Goal: Transaction & Acquisition: Purchase product/service

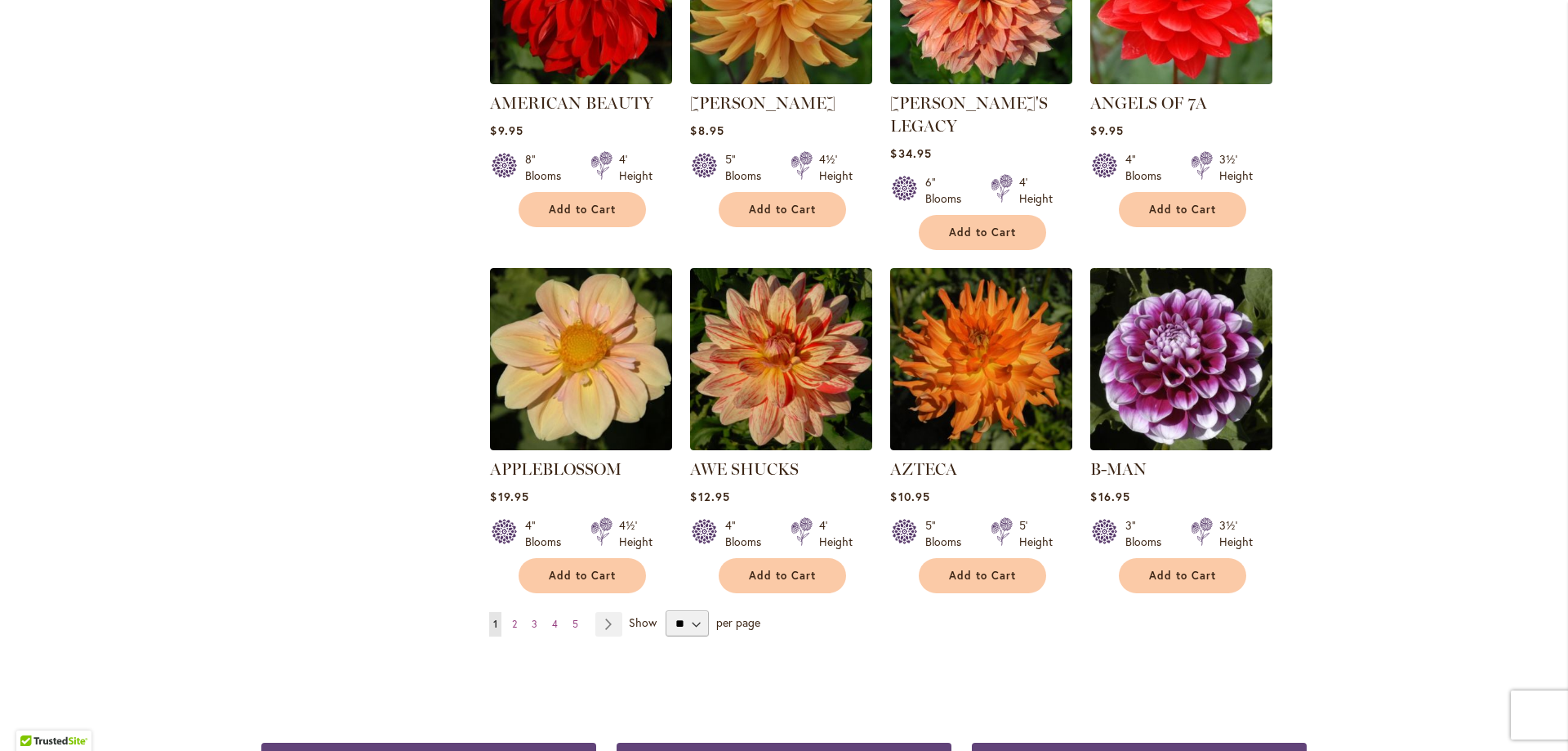
scroll to position [1226, 0]
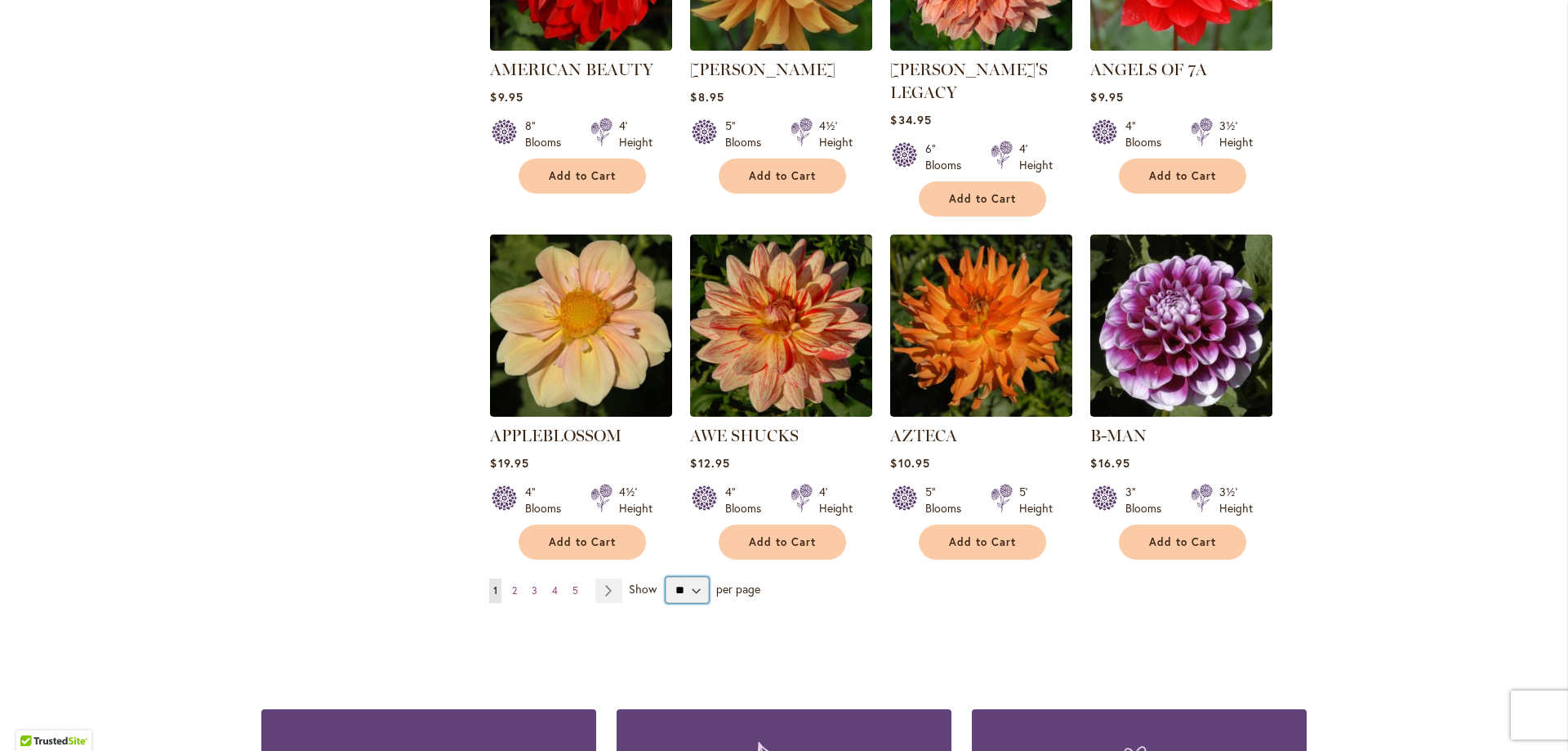
click at [669, 576] on select "** ** ** **" at bounding box center [688, 589] width 44 height 26
select select "**"
click at [666, 576] on select "** ** ** **" at bounding box center [688, 589] width 44 height 26
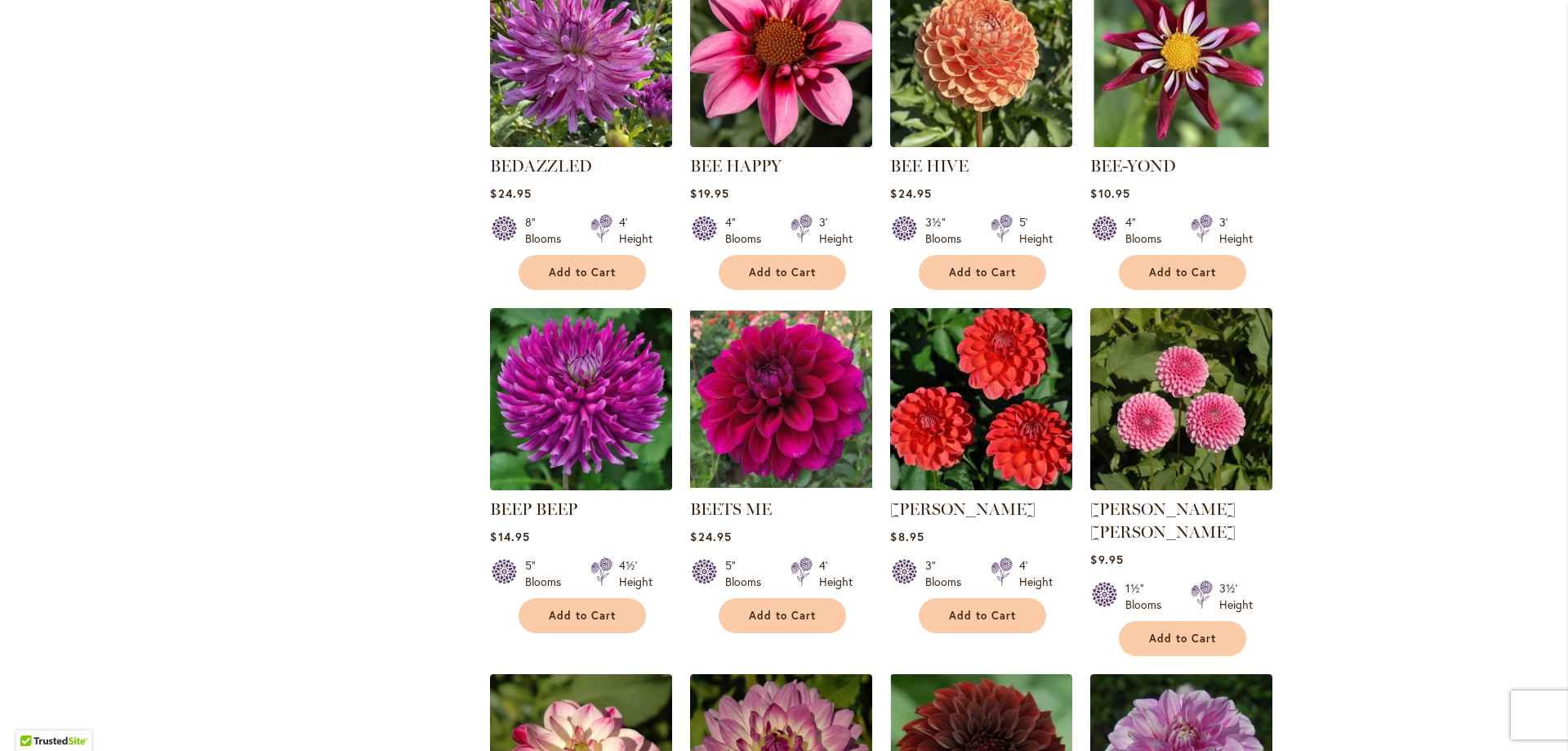
scroll to position [2532, 0]
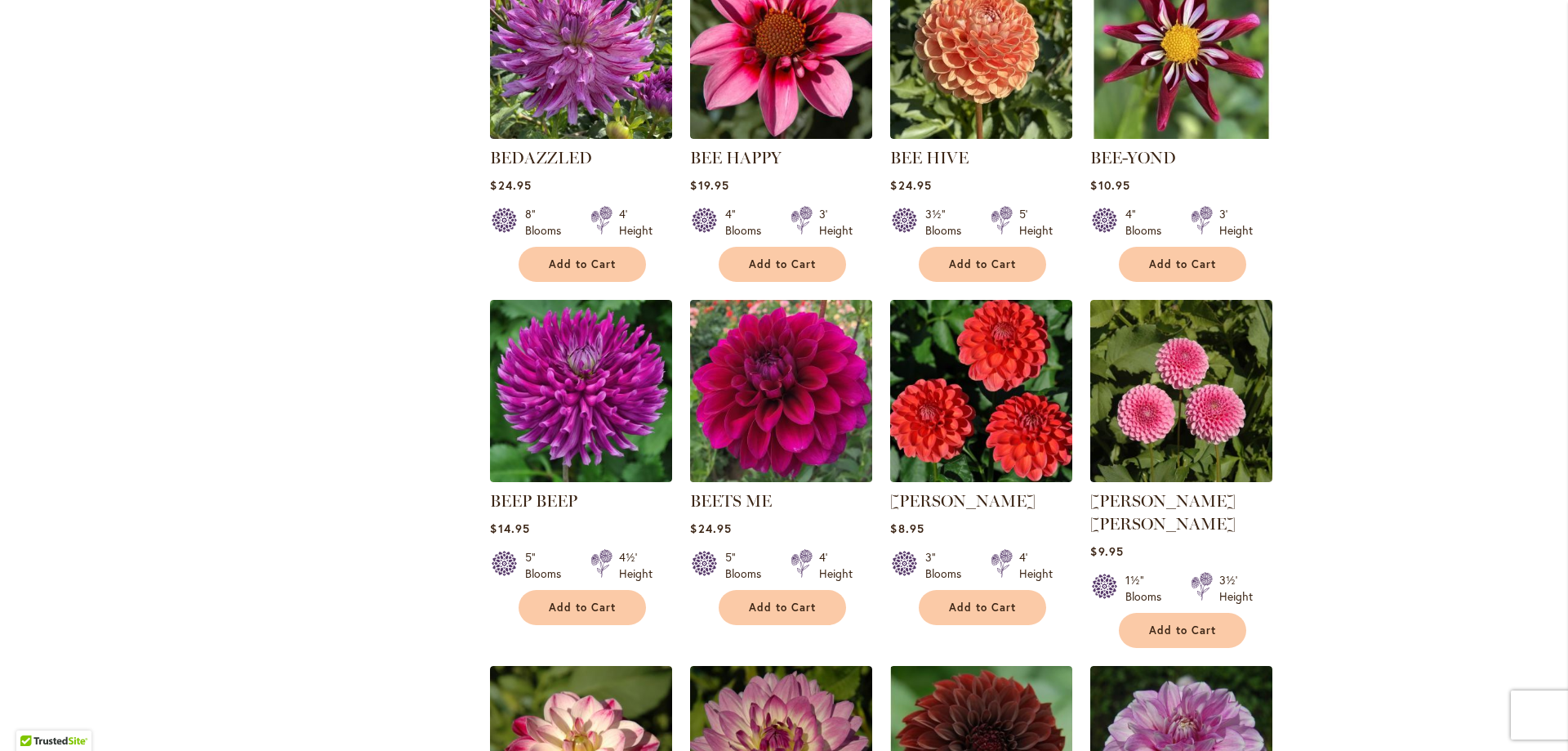
click at [721, 409] on img at bounding box center [782, 391] width 191 height 191
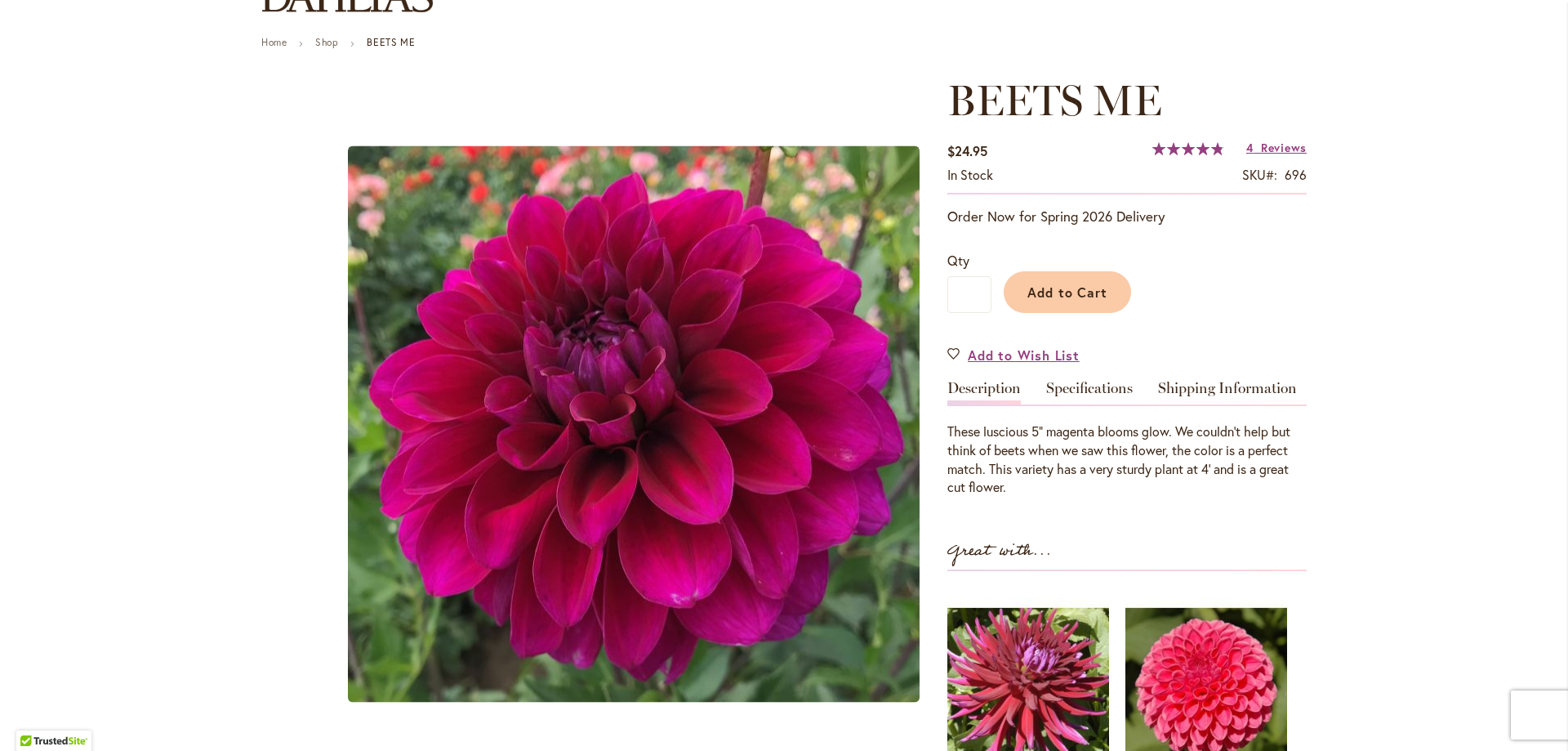
scroll to position [245, 0]
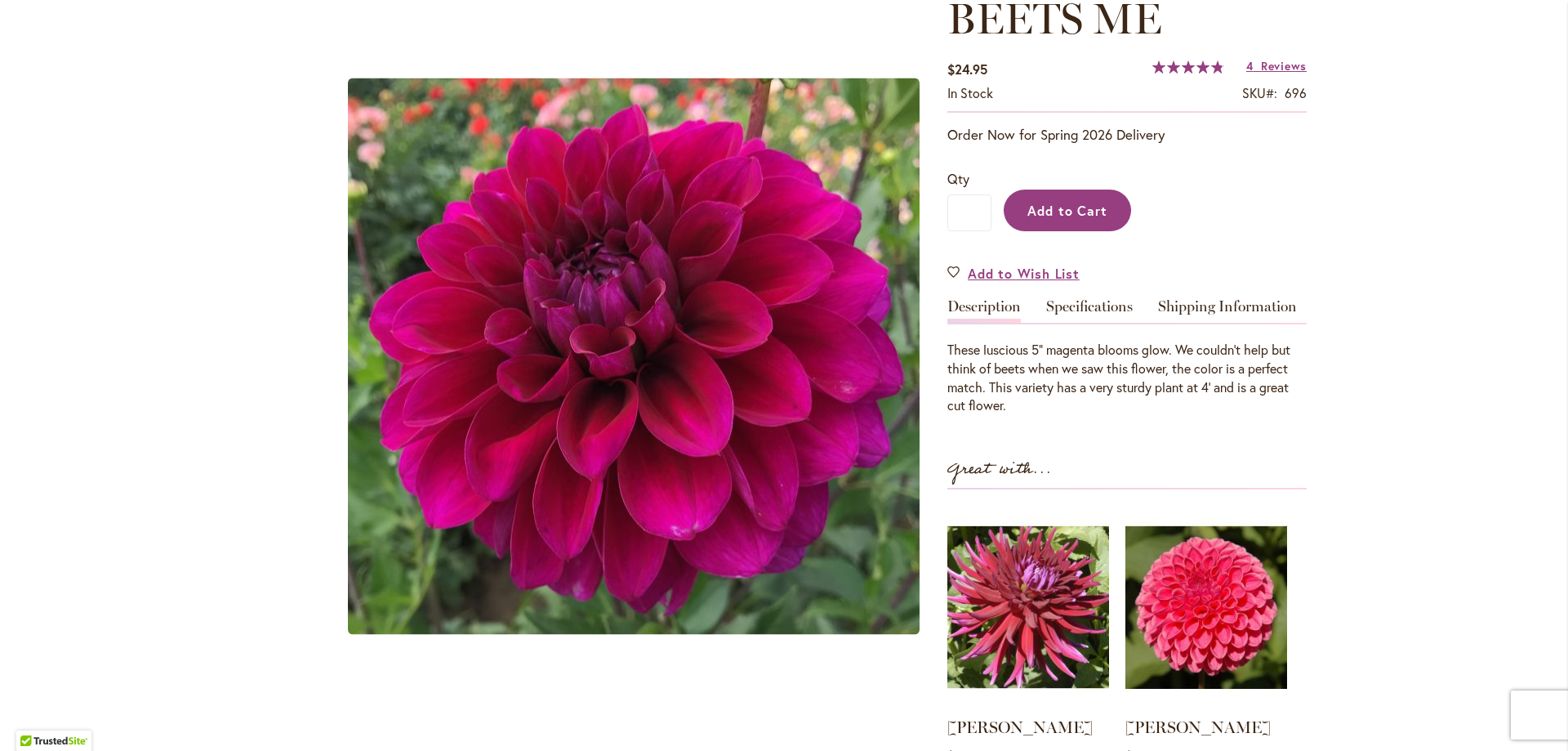
click at [1062, 230] on button "Add to Cart" at bounding box center [1068, 211] width 128 height 42
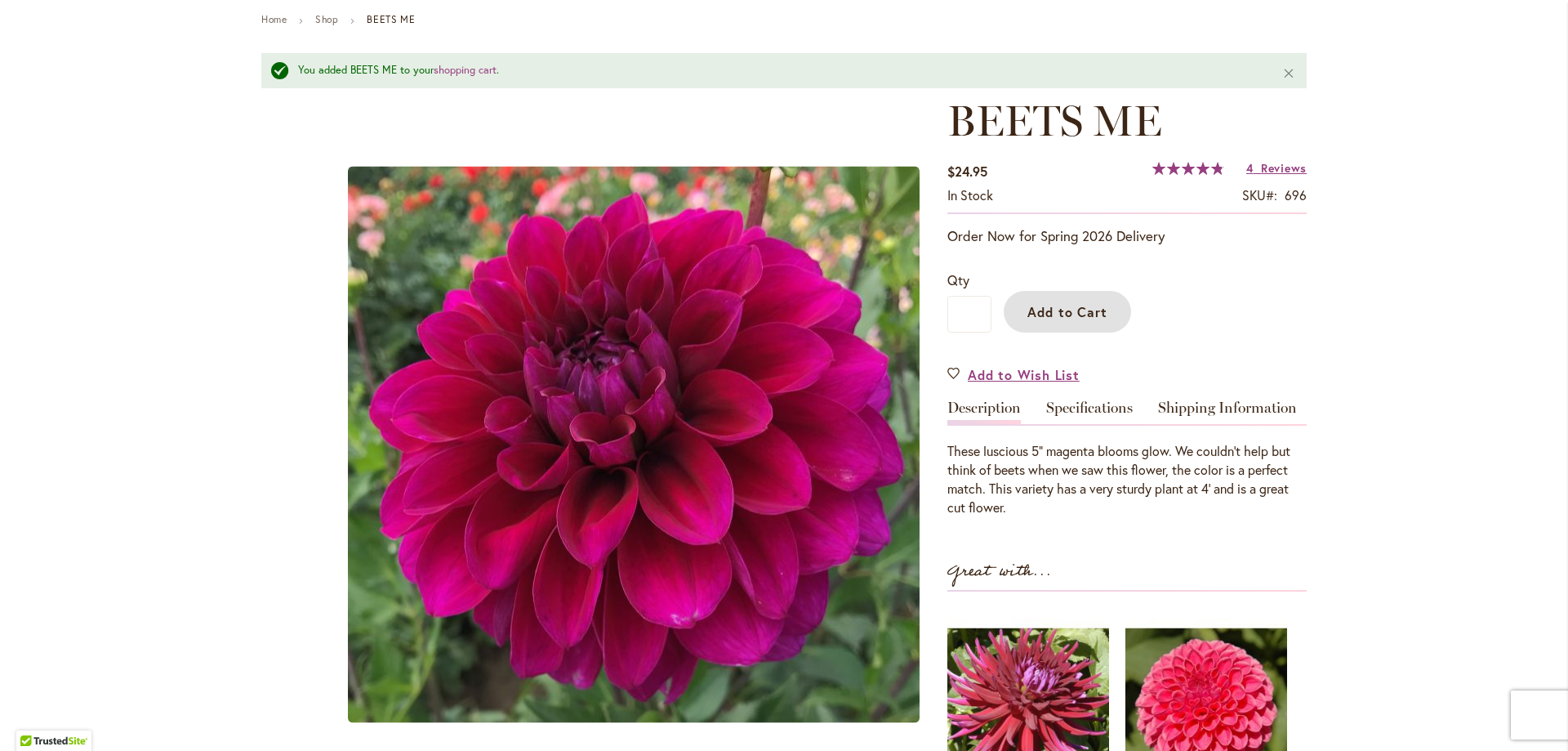
scroll to position [125, 0]
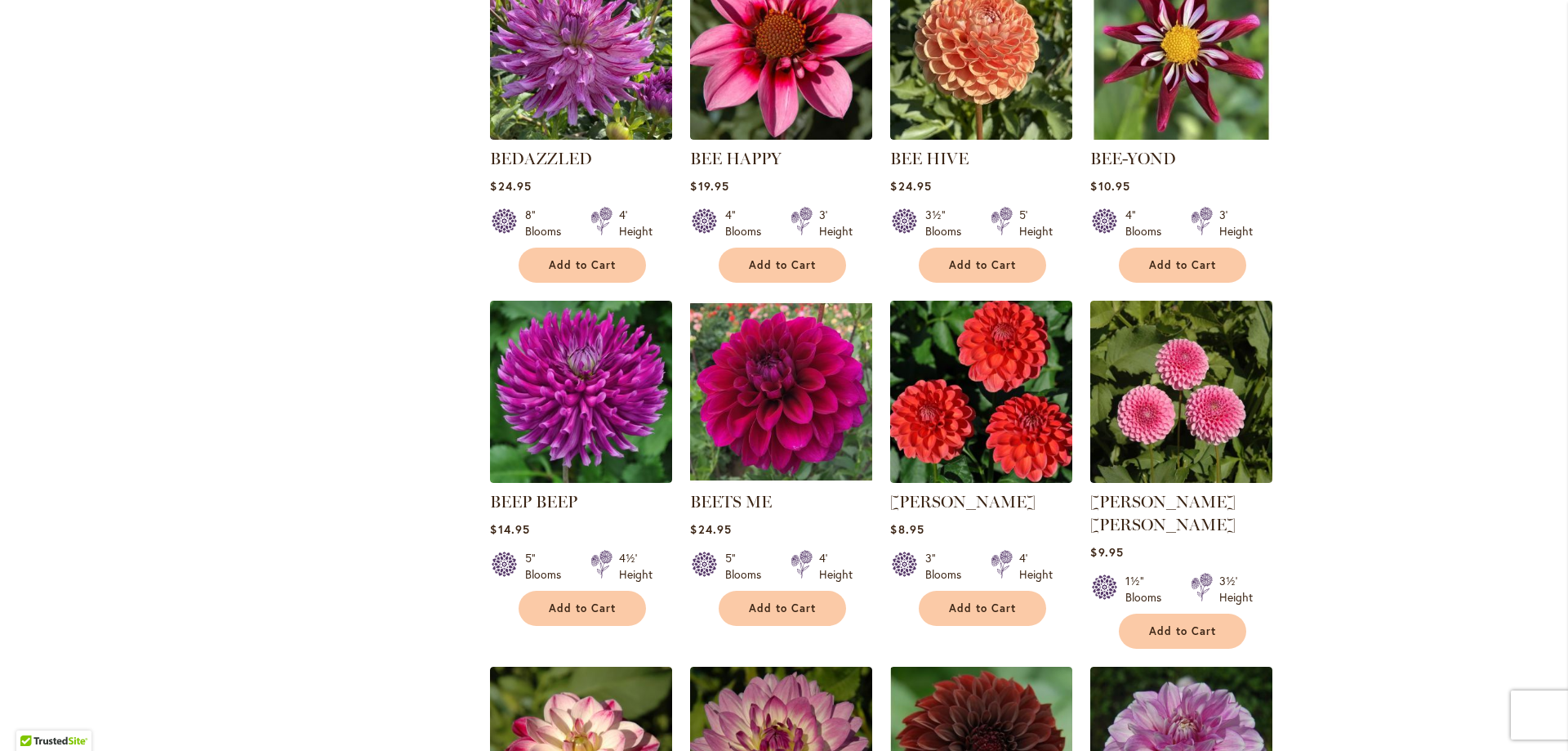
scroll to position [2532, 0]
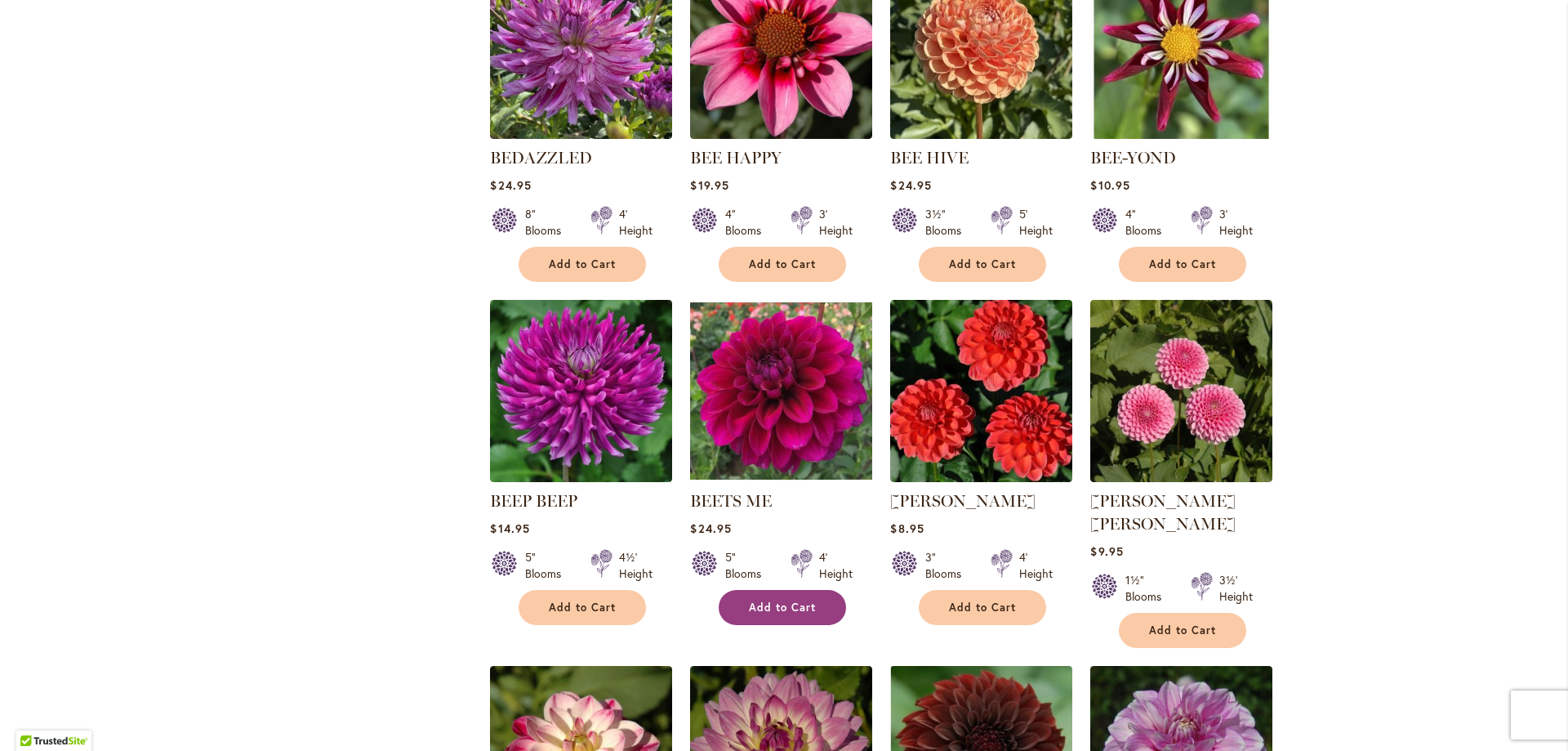
click at [771, 601] on span "Add to Cart" at bounding box center [783, 608] width 67 height 14
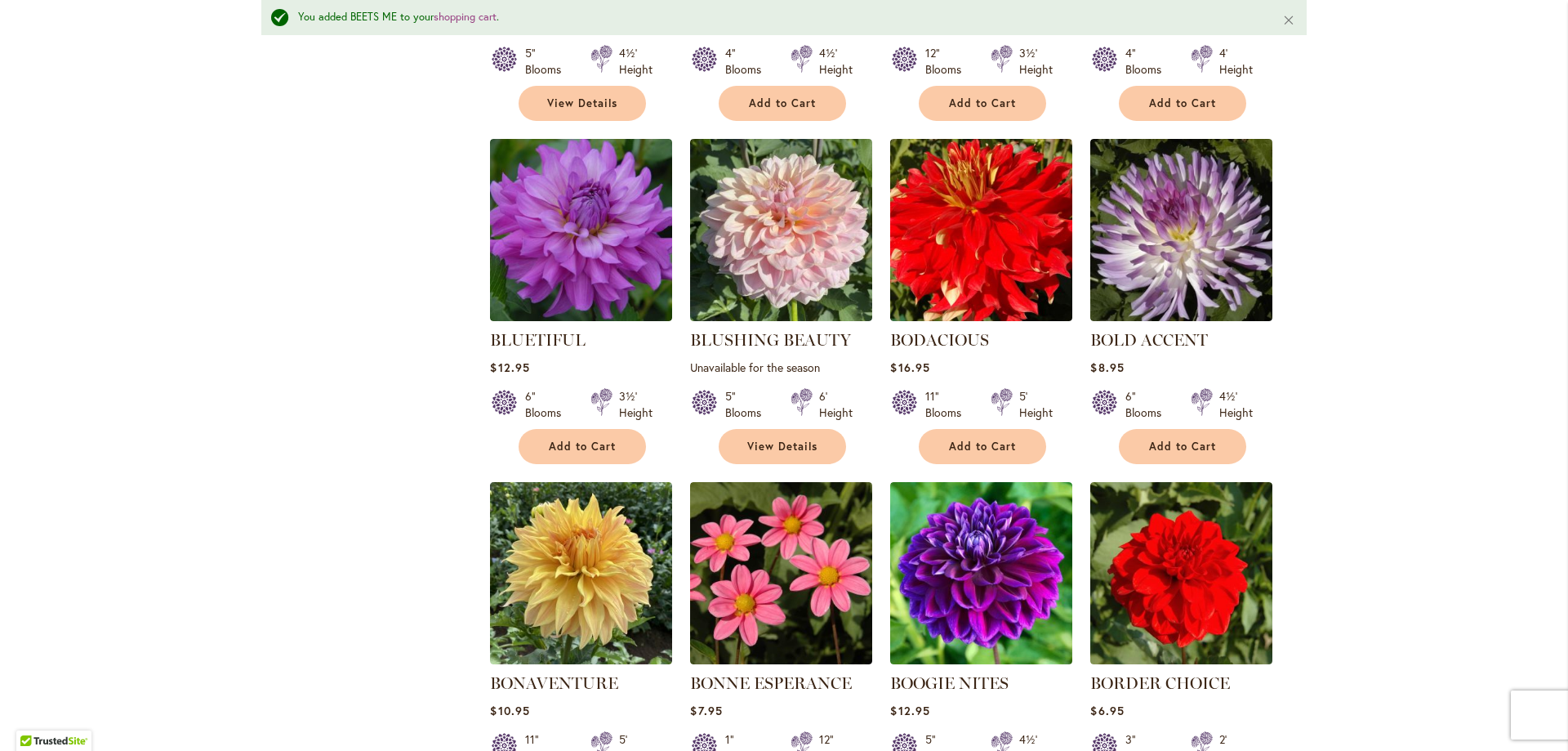
scroll to position [3802, 0]
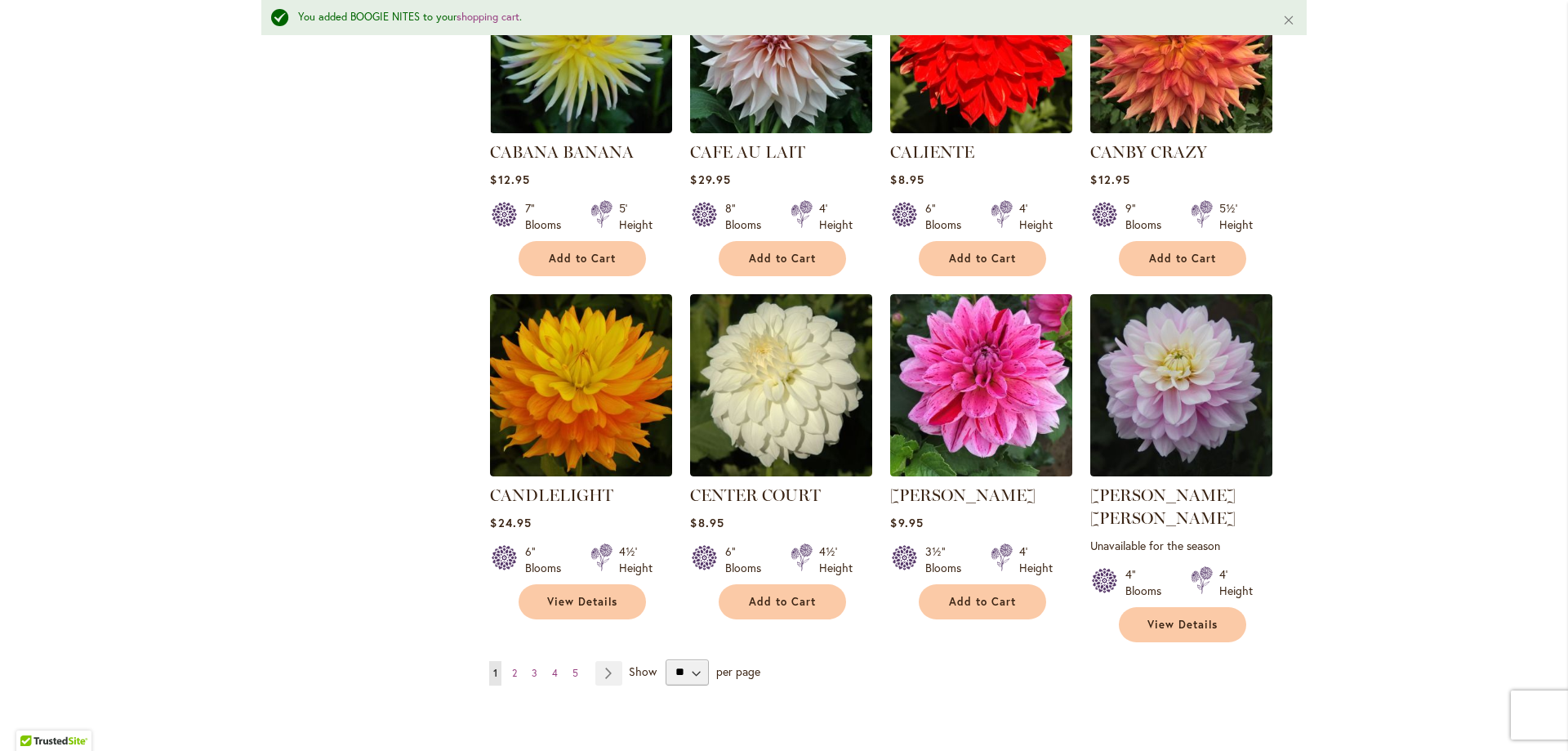
scroll to position [5436, 0]
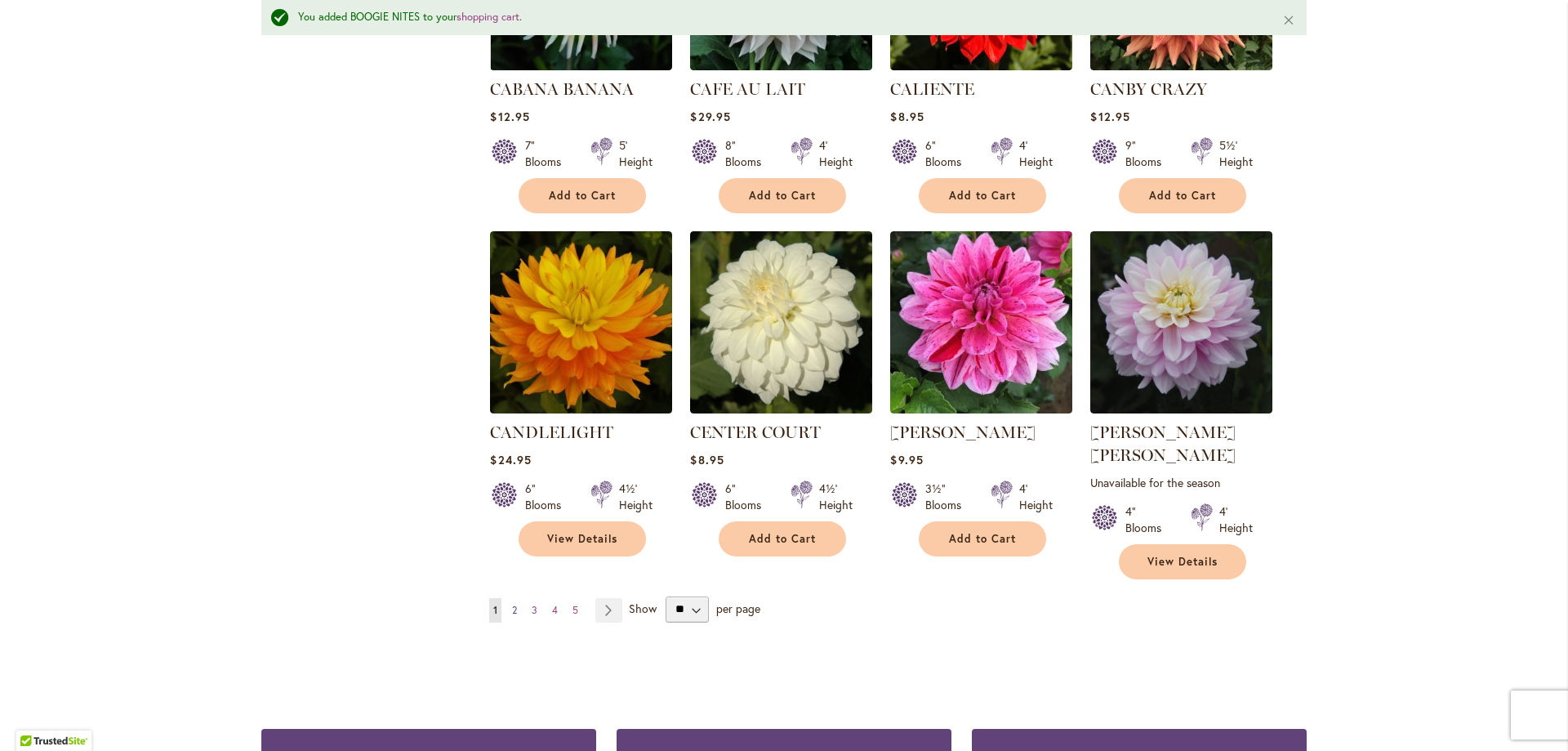
click at [513, 598] on link "Page 2" at bounding box center [515, 610] width 13 height 24
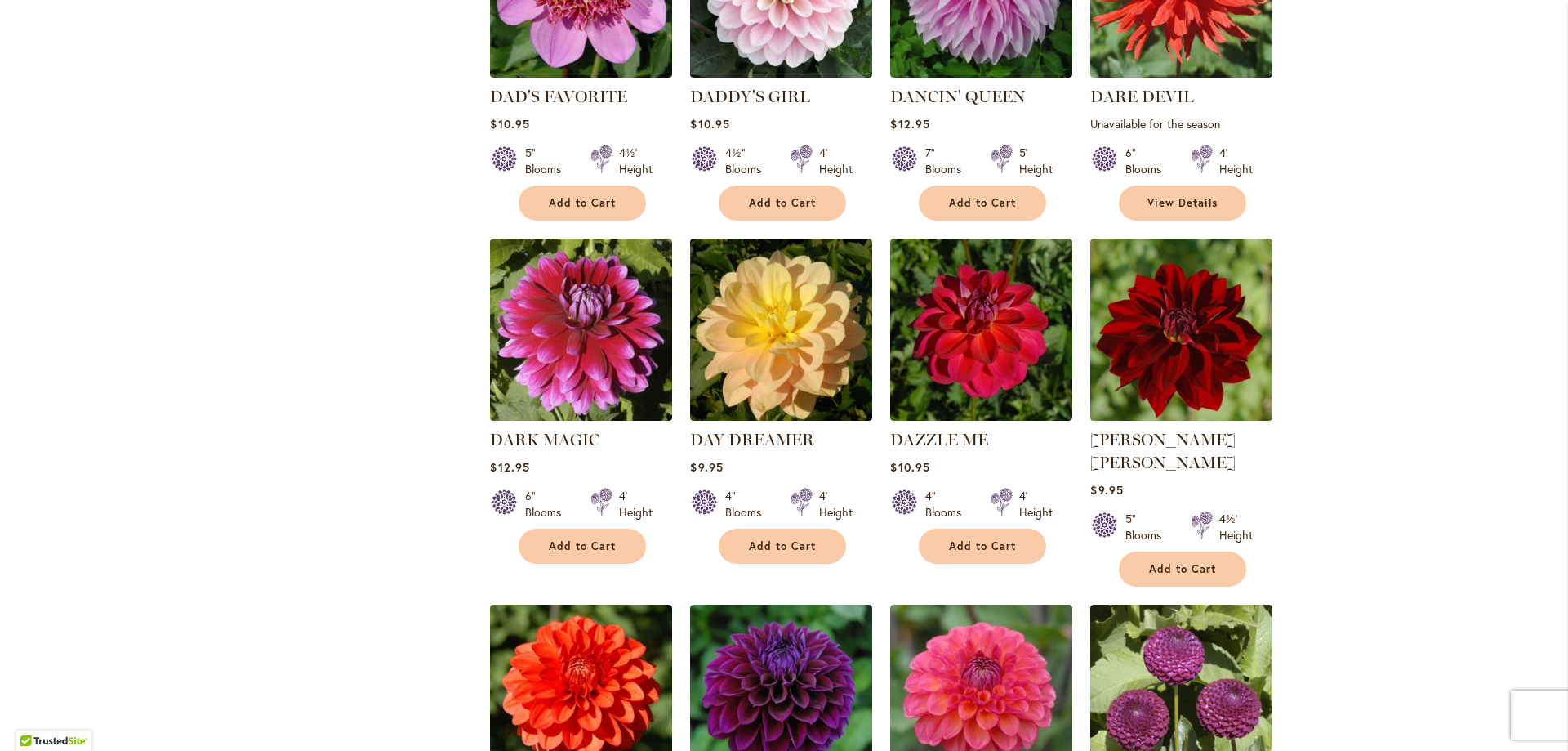
scroll to position [3205, 0]
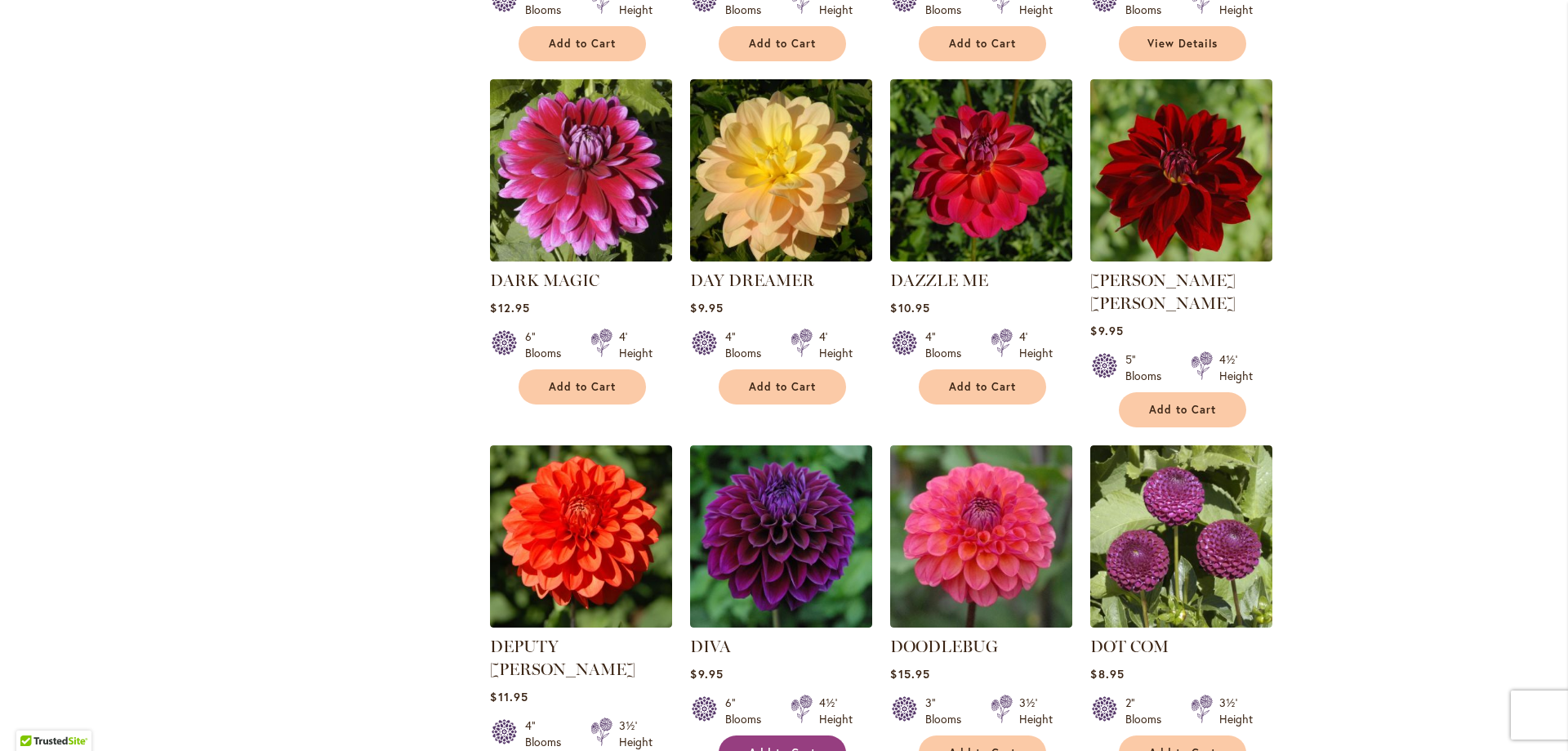
click at [795, 746] on span "Add to Cart" at bounding box center [783, 753] width 67 height 14
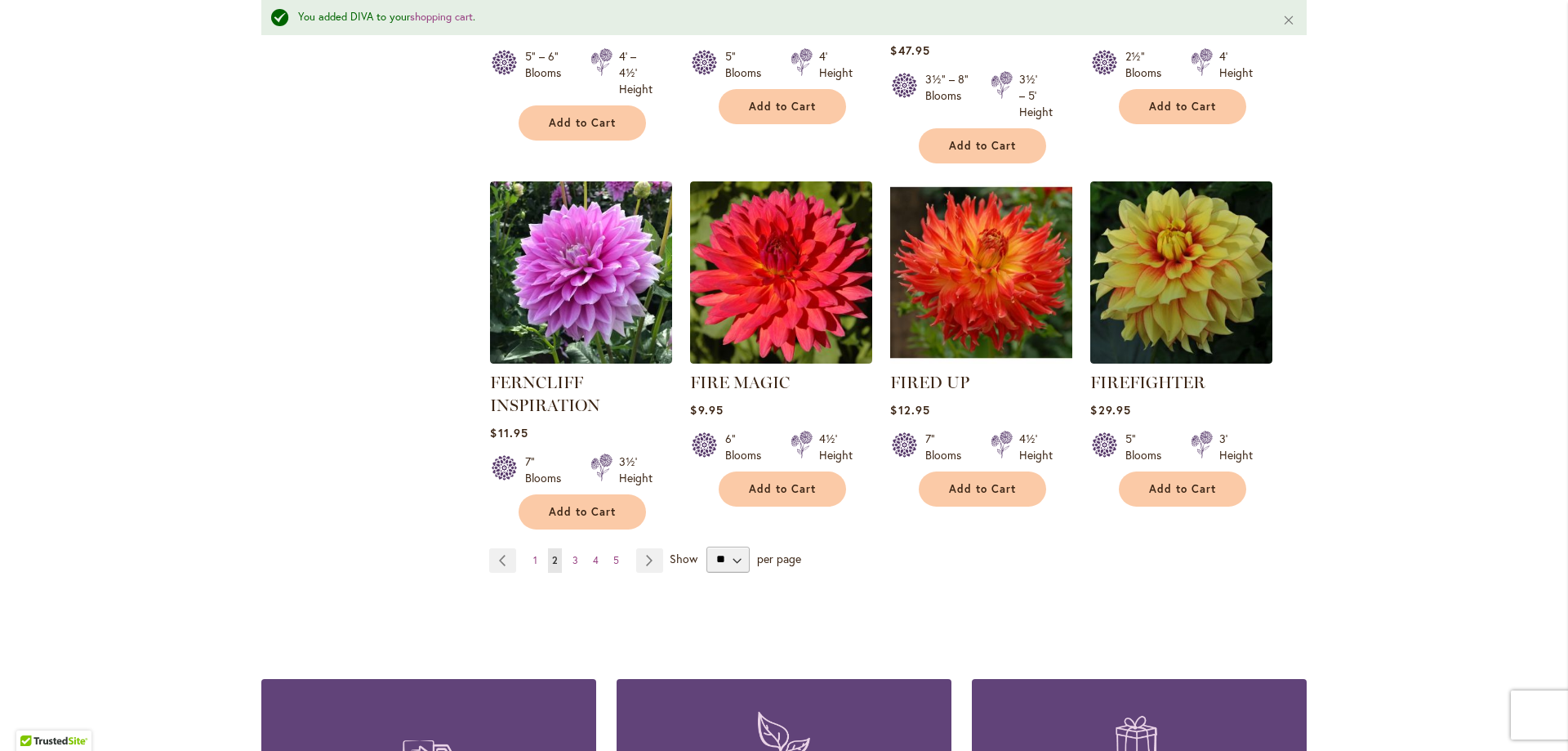
scroll to position [5699, 0]
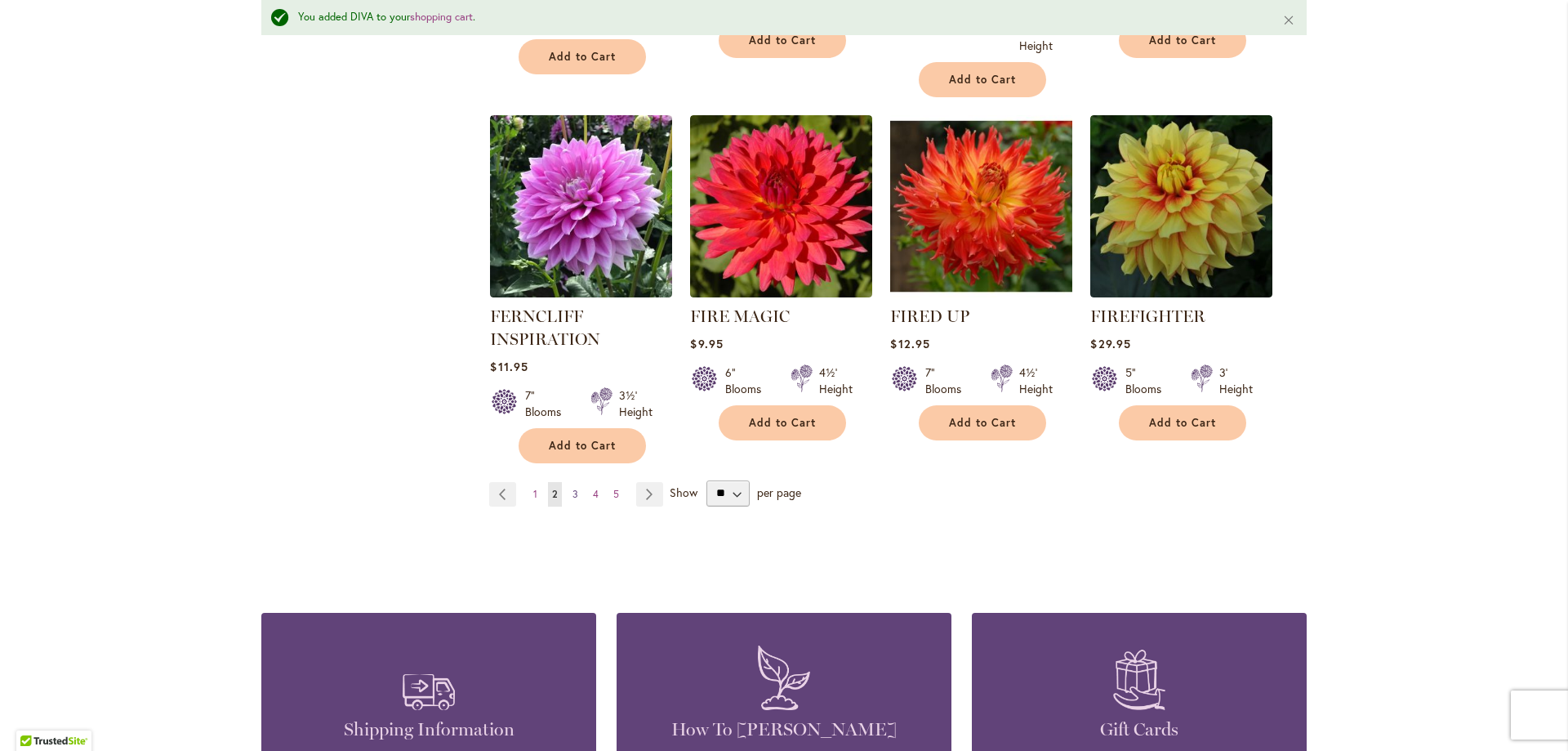
click at [569, 482] on link "Page 3" at bounding box center [576, 493] width 14 height 24
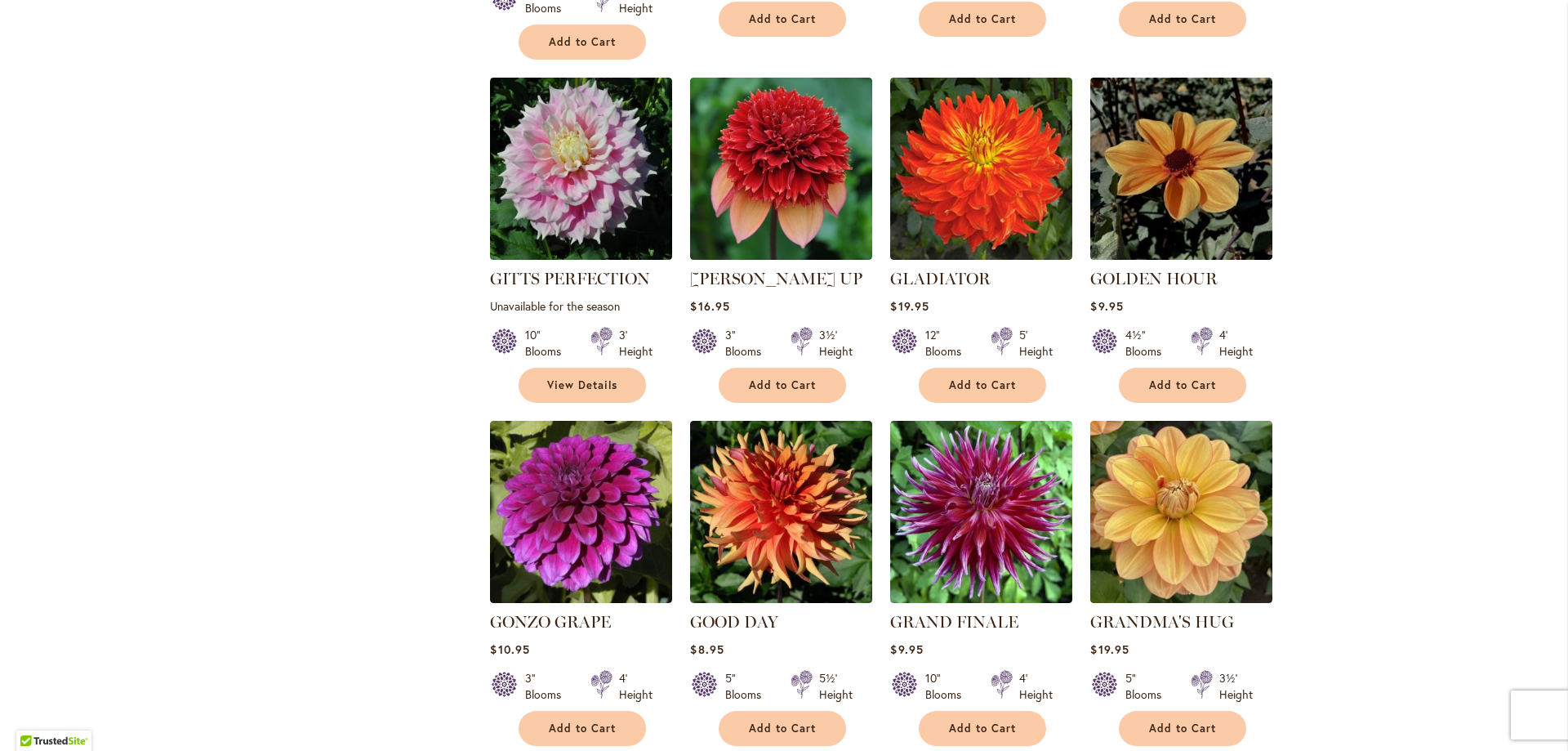
scroll to position [2551, 0]
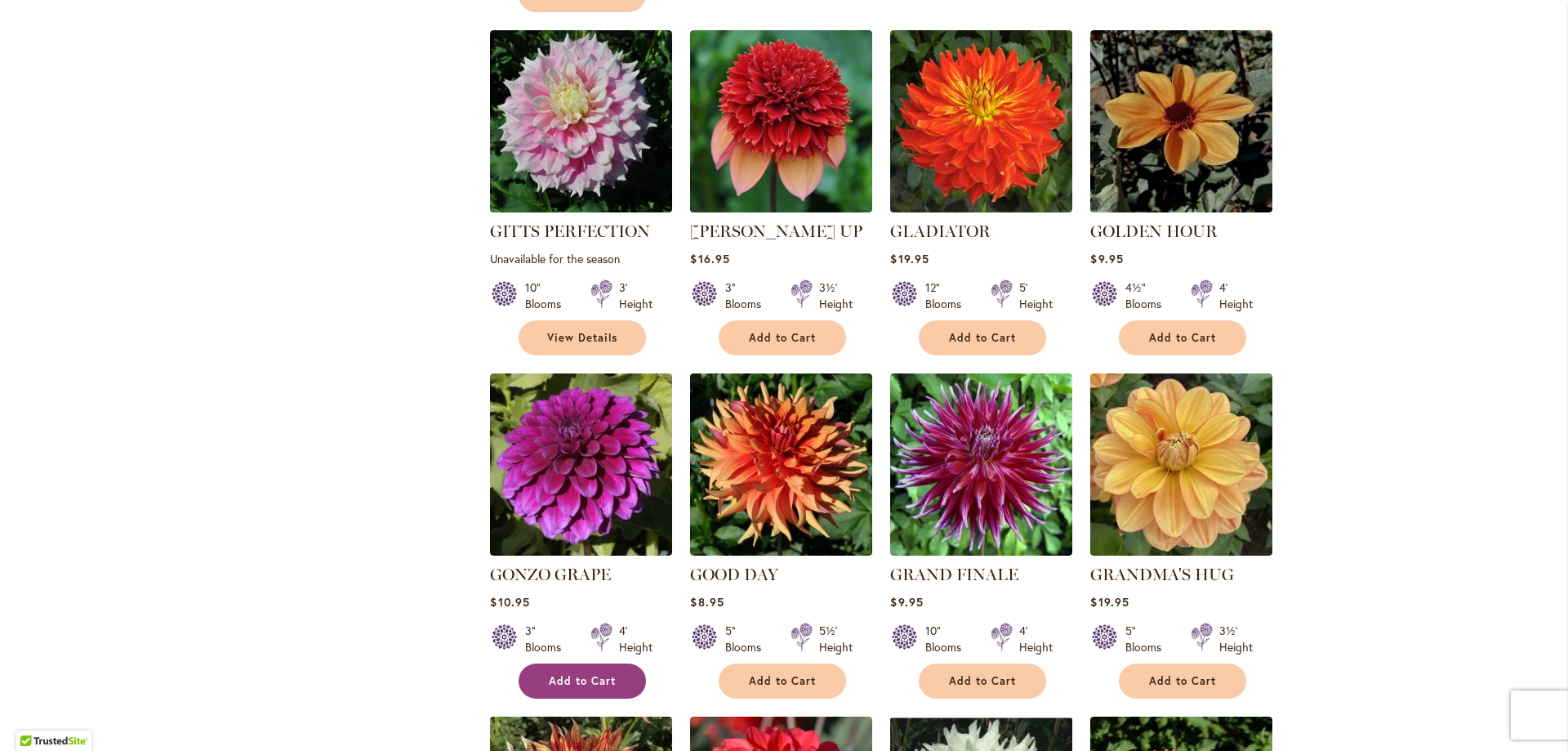
click at [569, 664] on button "Add to Cart" at bounding box center [582, 681] width 128 height 35
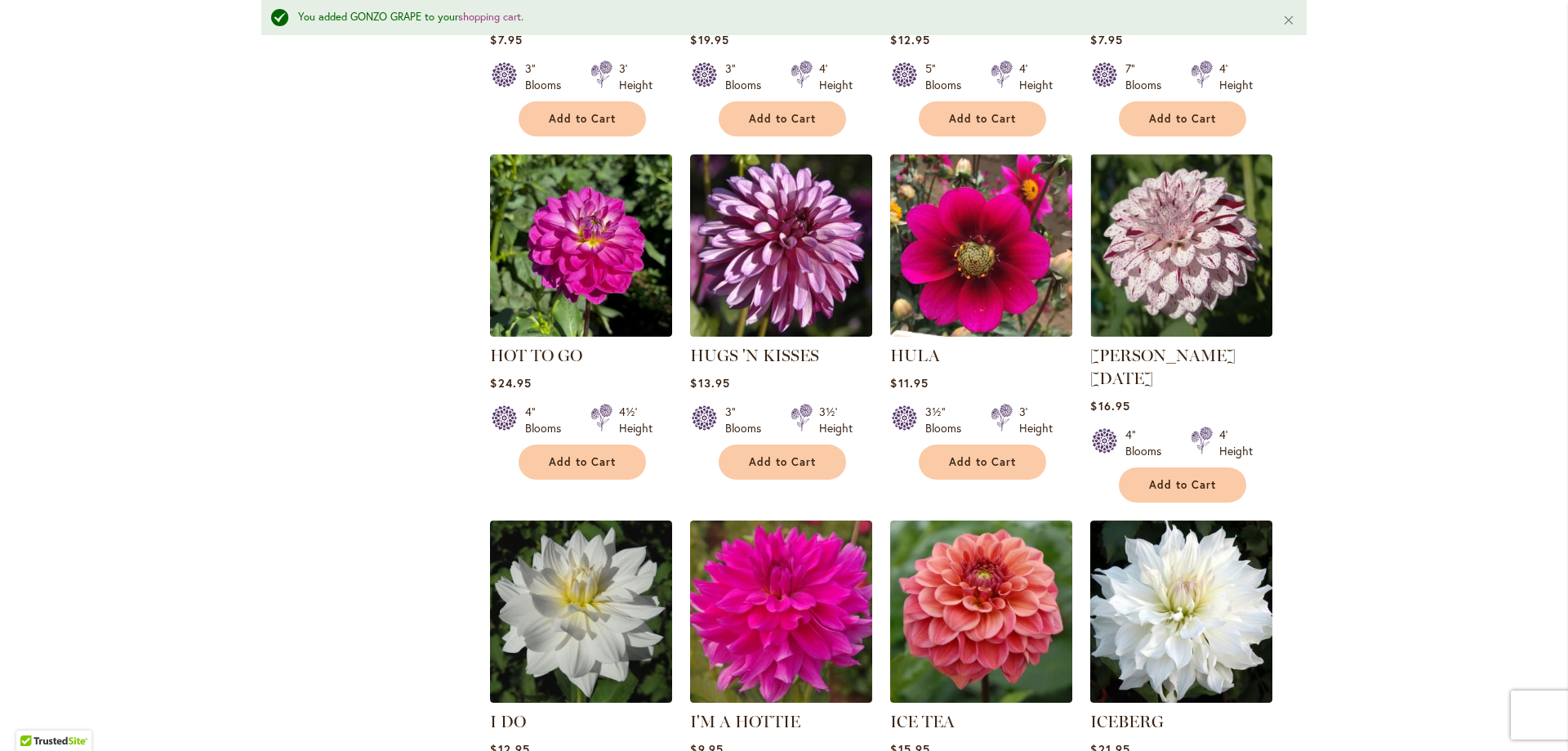
scroll to position [5617, 0]
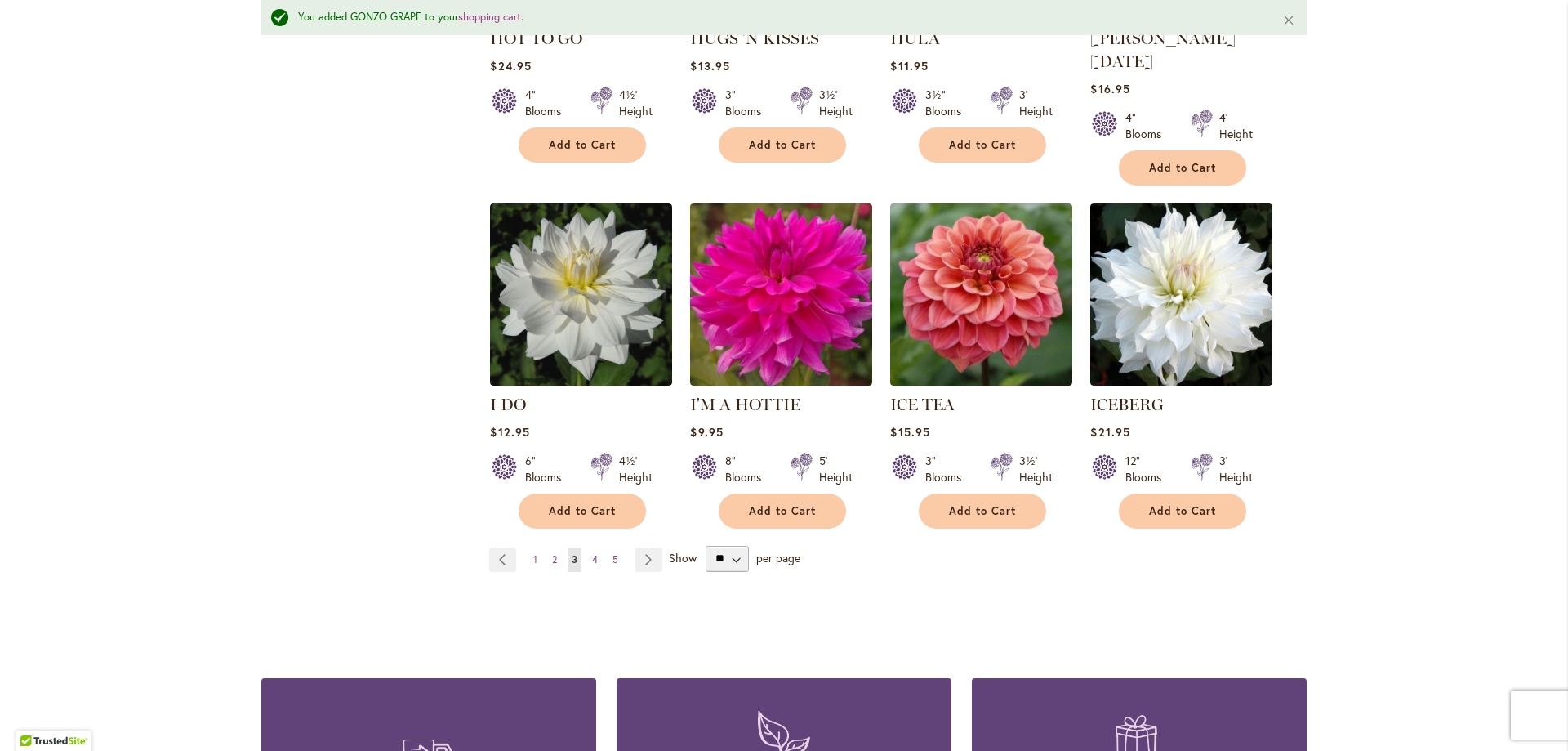
click at [592, 553] on span "4" at bounding box center [595, 559] width 6 height 13
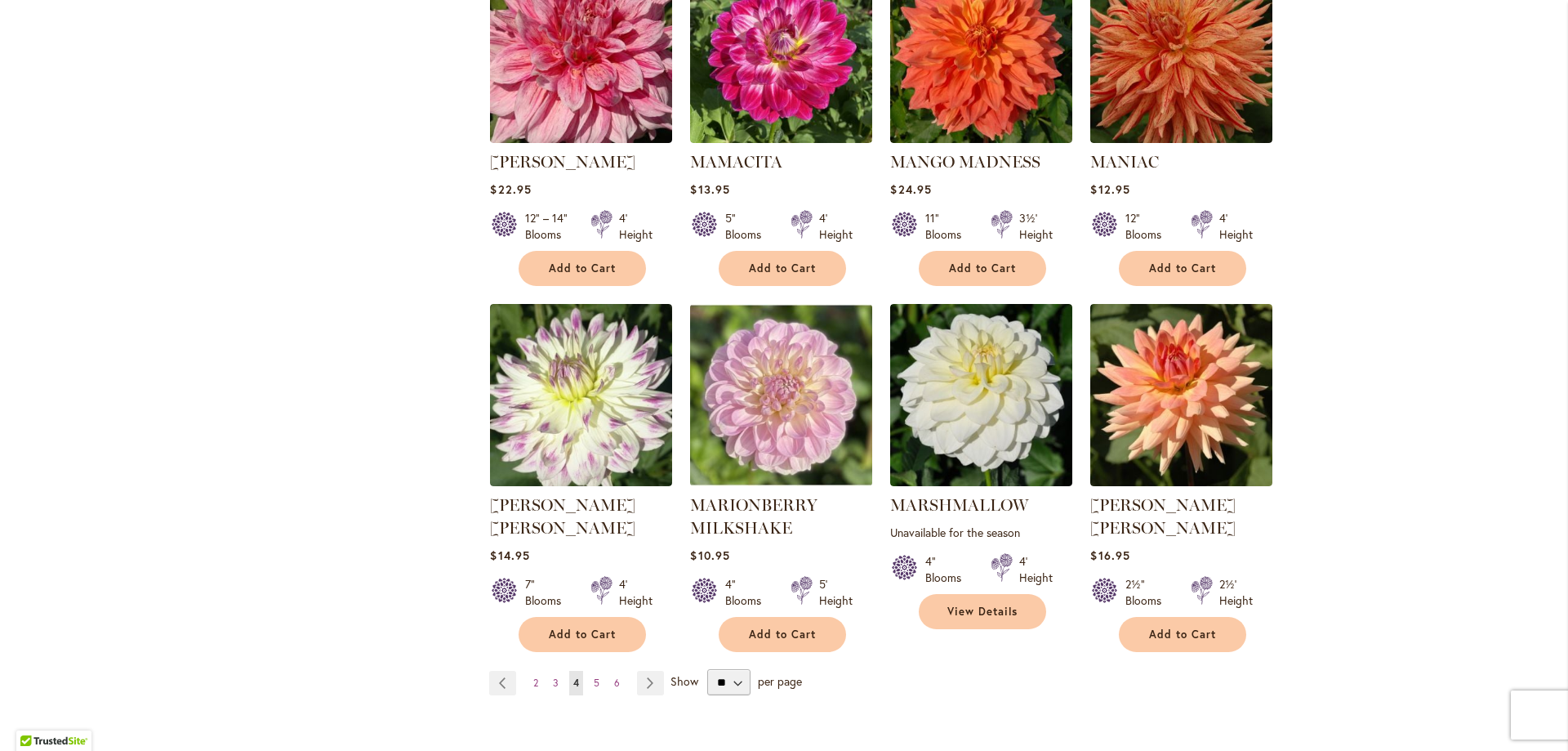
scroll to position [5492, 0]
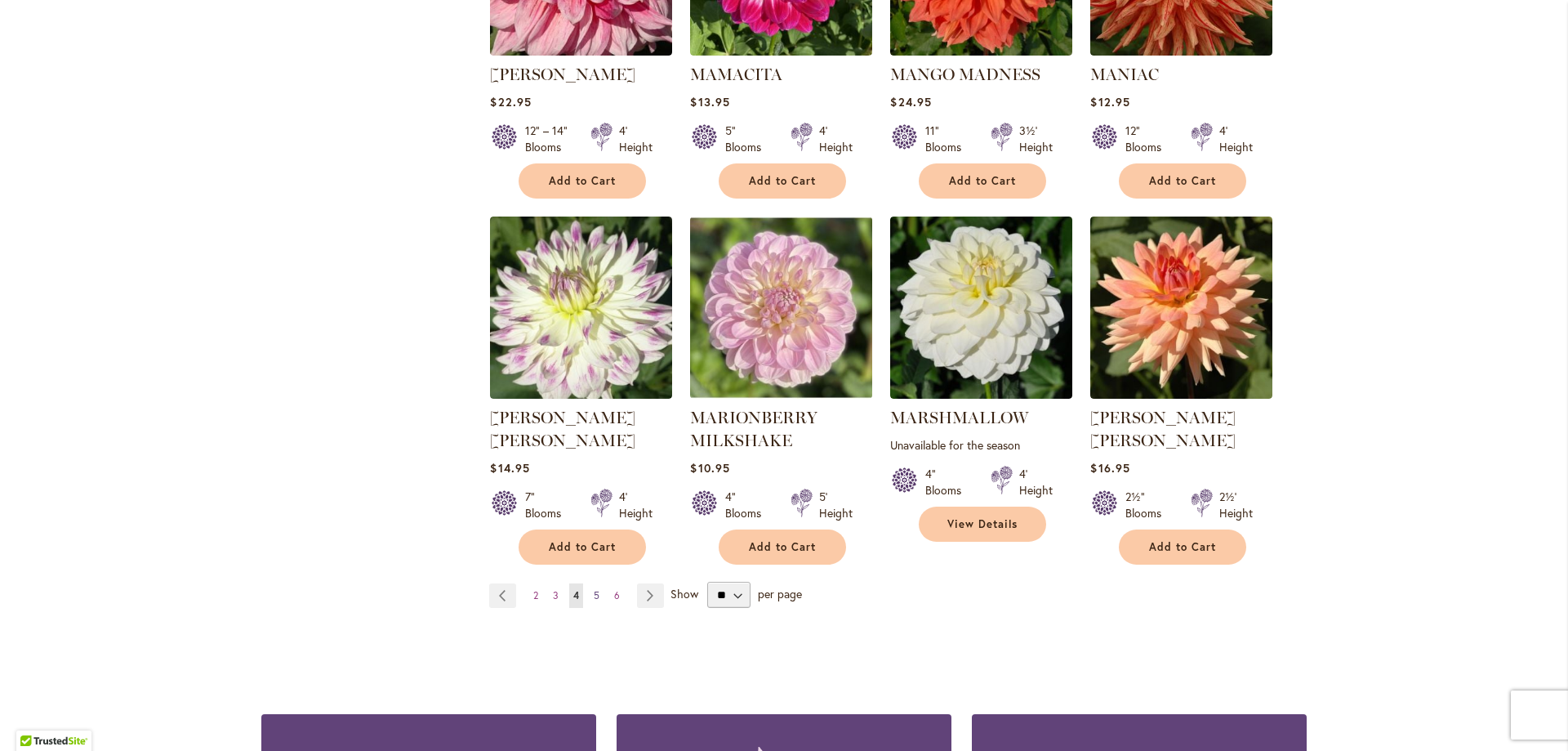
click at [590, 583] on link "Page 5" at bounding box center [596, 595] width 14 height 24
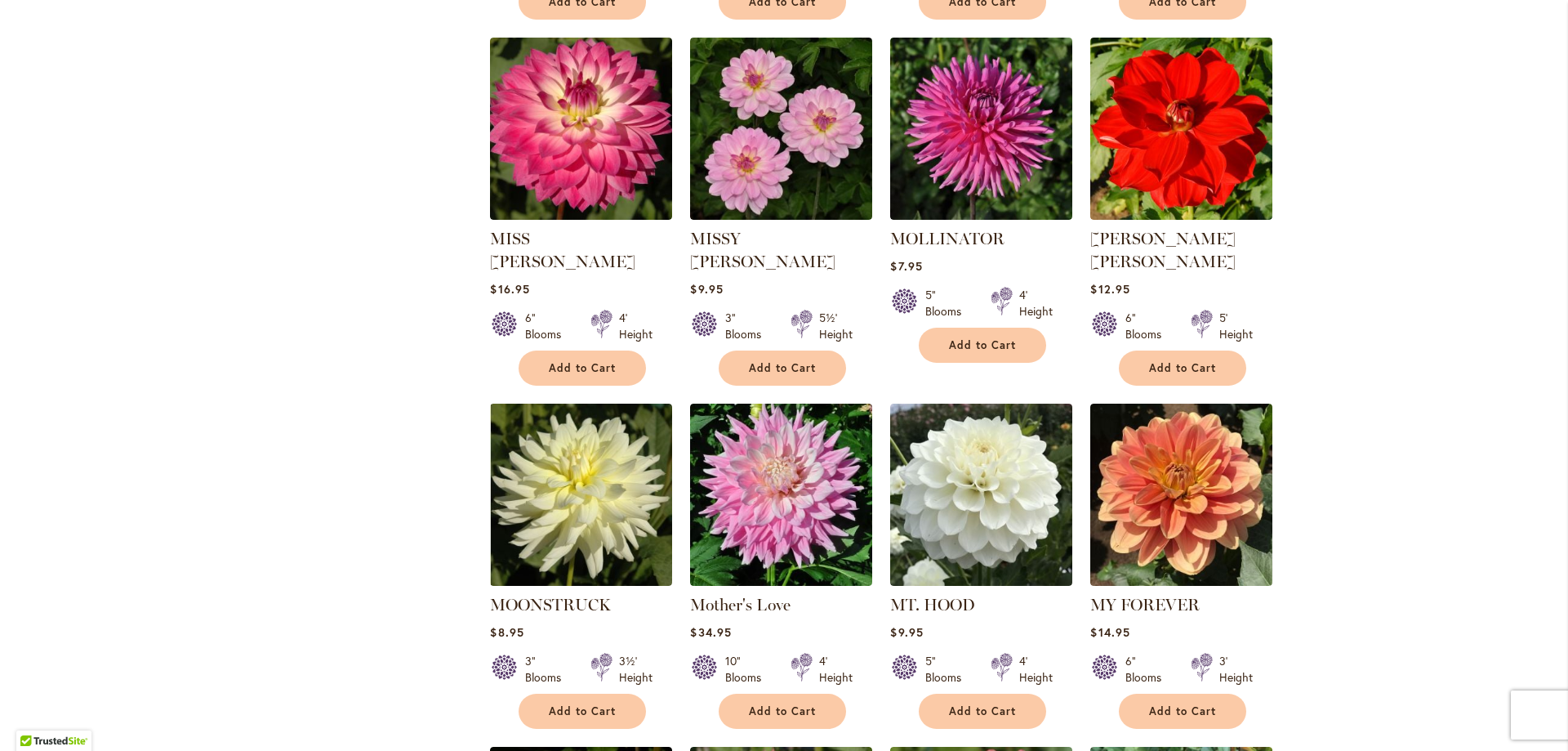
scroll to position [1407, 0]
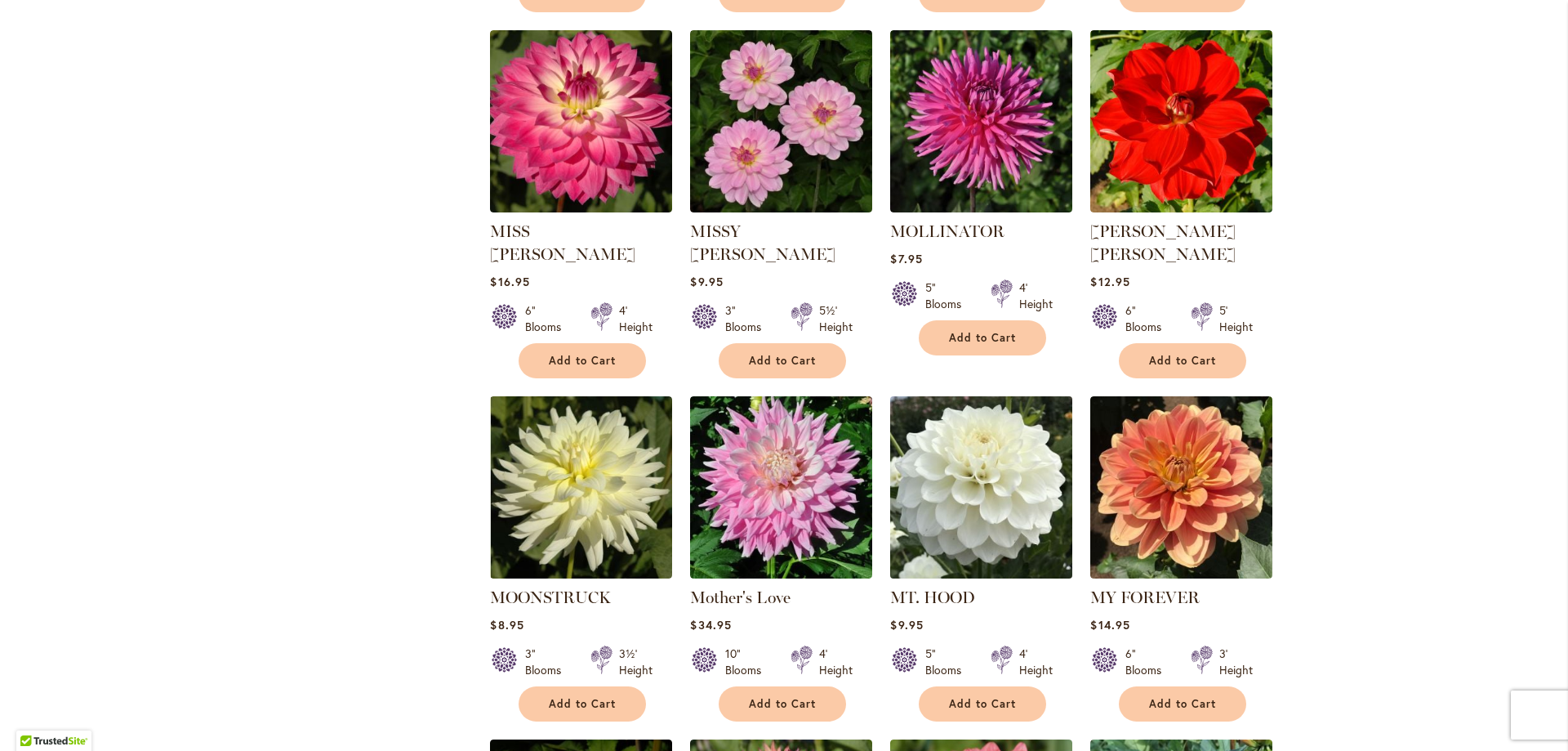
click at [987, 501] on img at bounding box center [982, 488] width 191 height 191
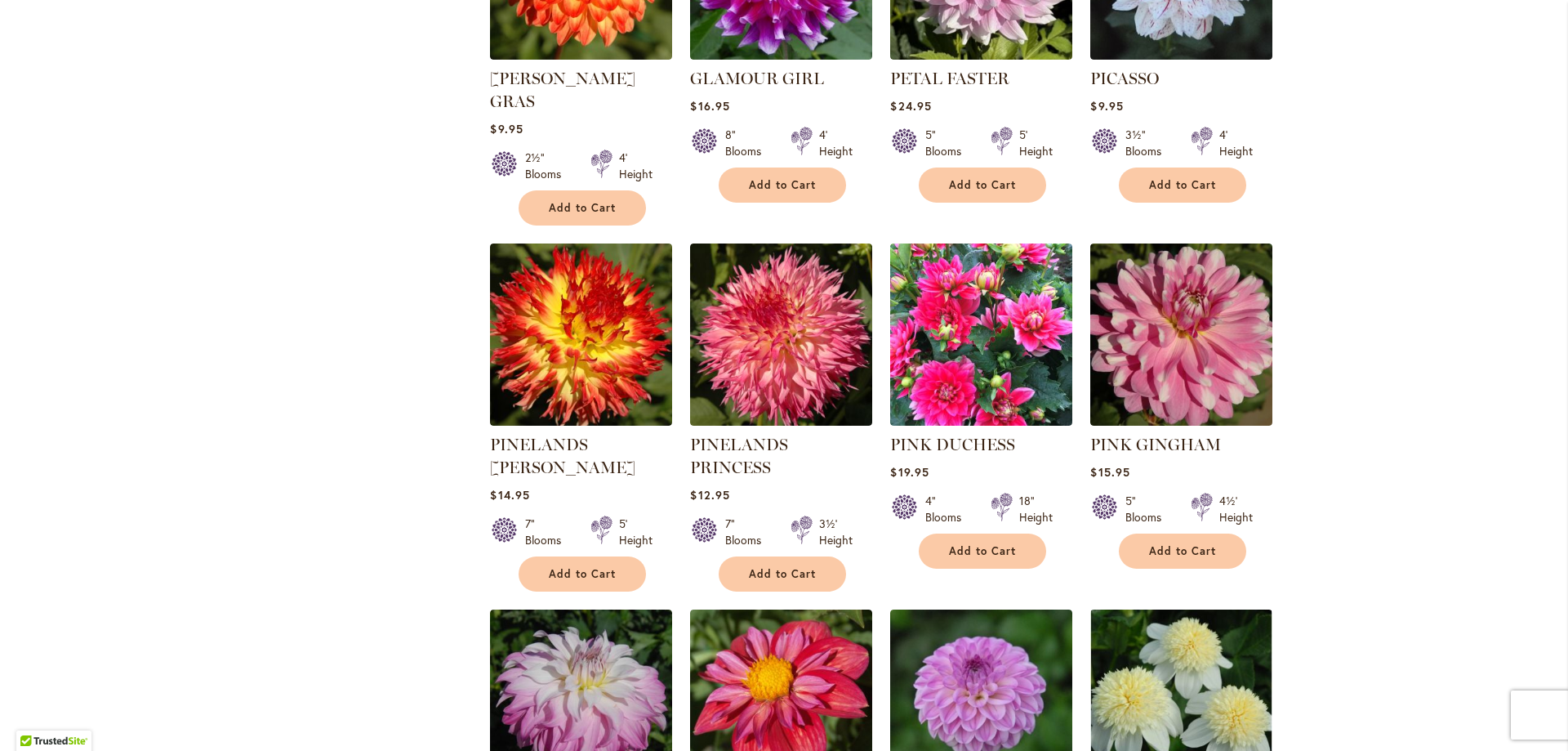
scroll to position [5342, 0]
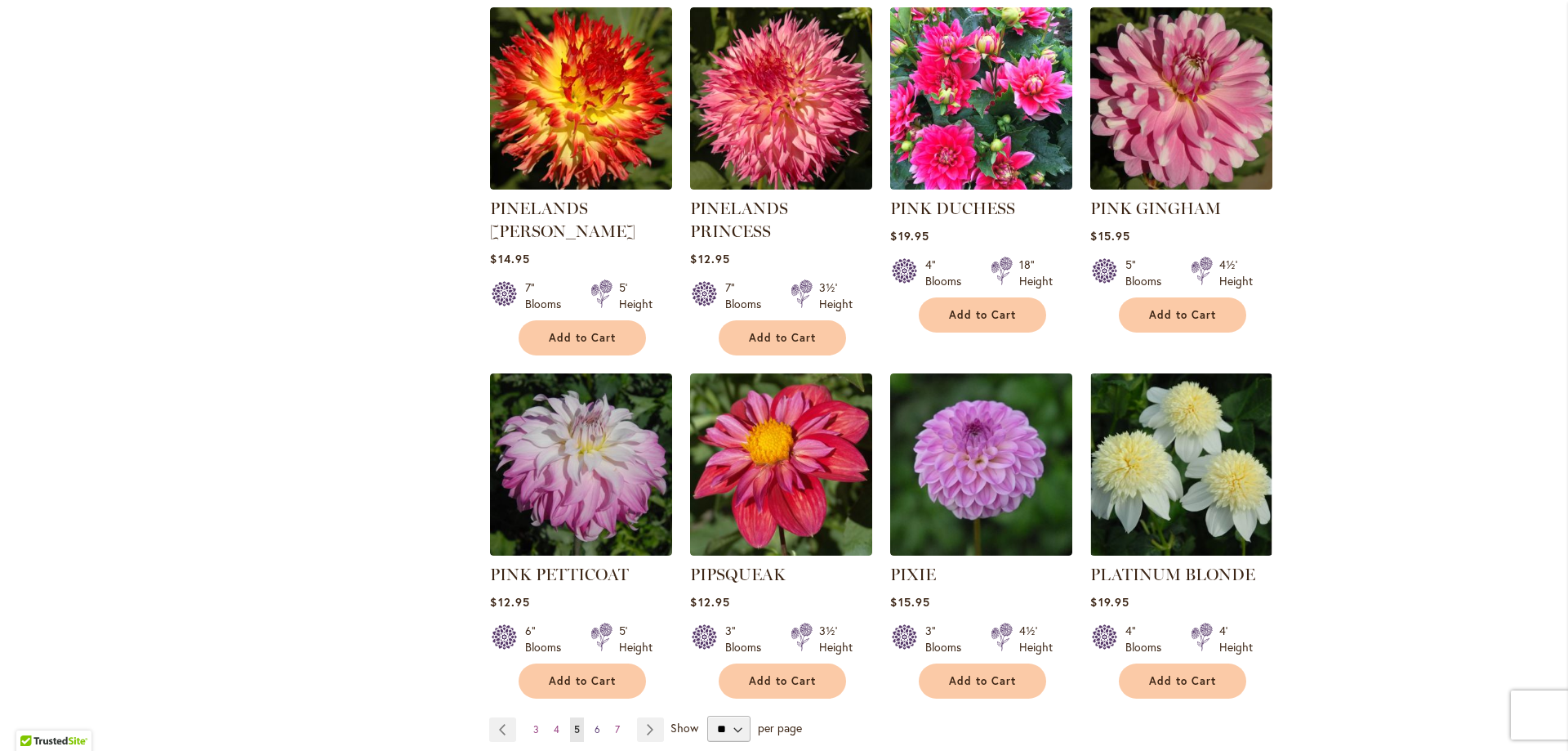
click at [591, 717] on link "Page 6" at bounding box center [597, 729] width 14 height 24
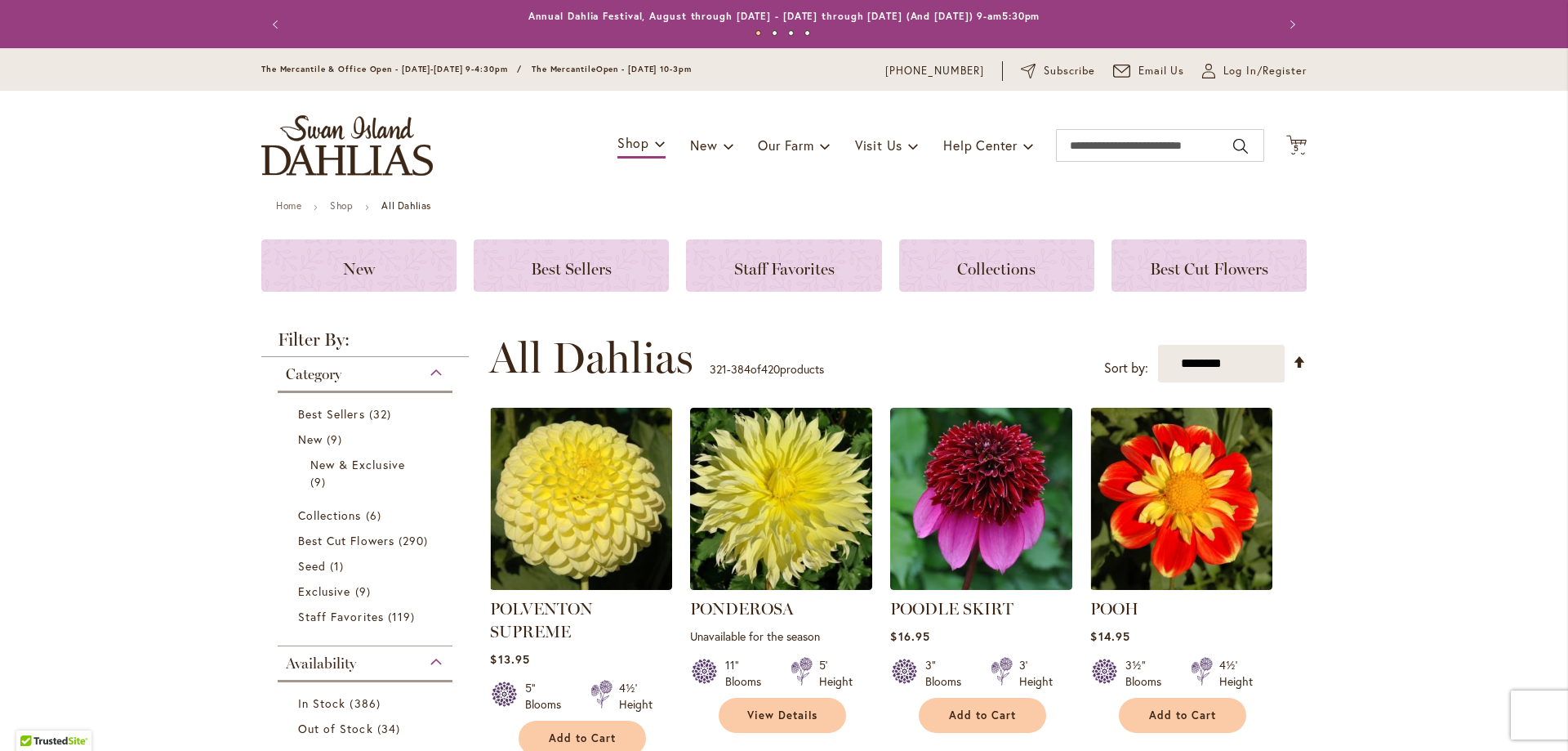
scroll to position [345, 0]
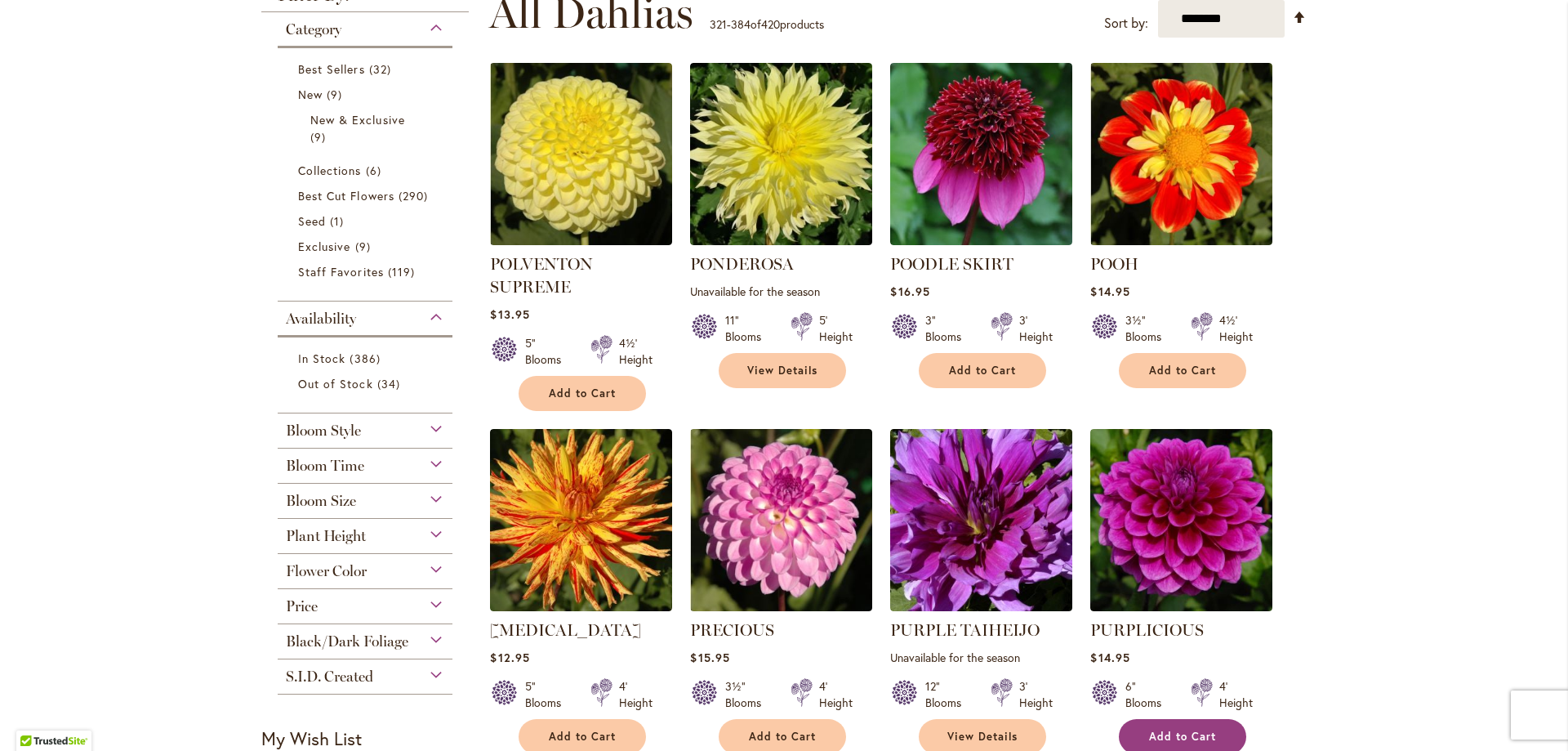
click at [1173, 742] on button "Add to Cart" at bounding box center [1183, 737] width 128 height 35
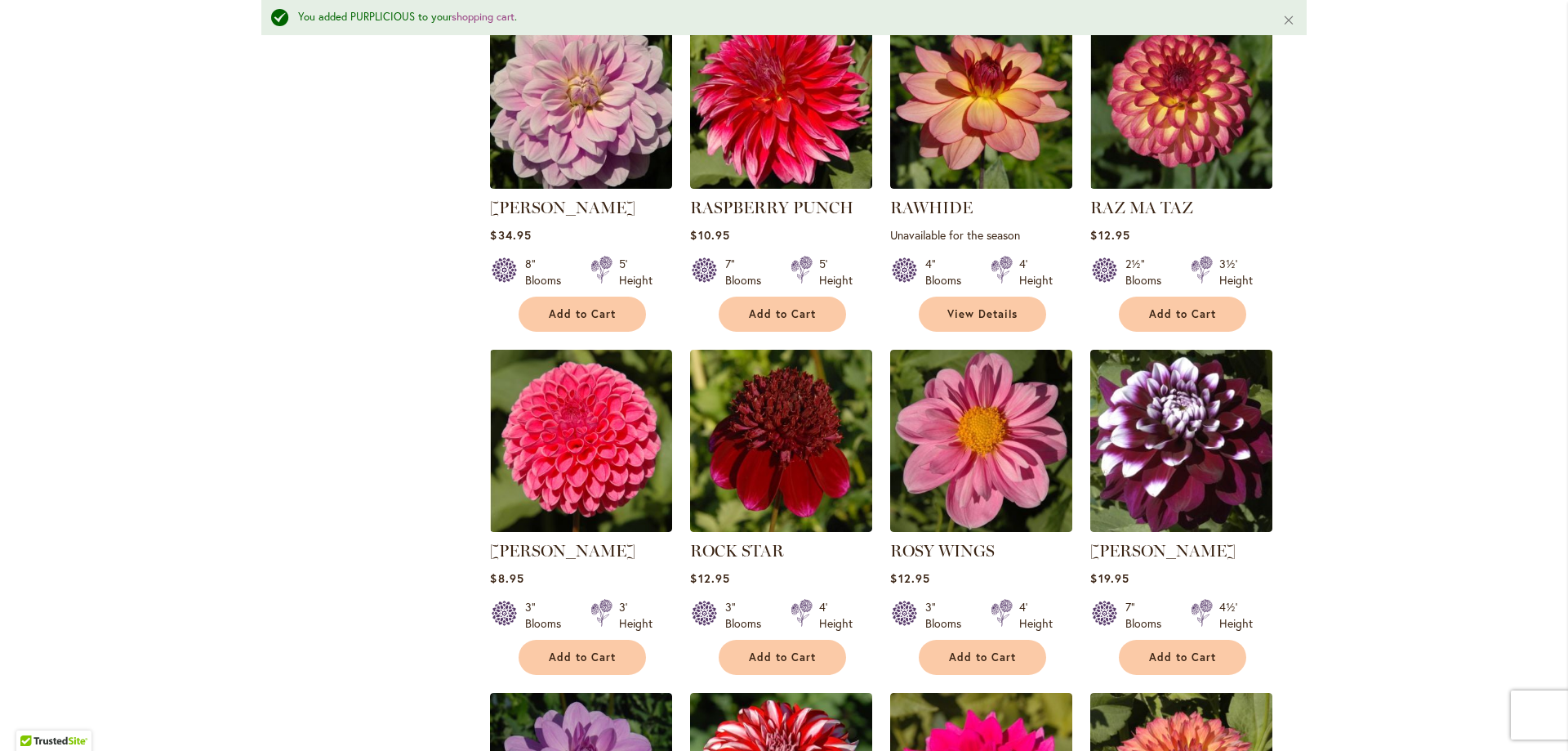
scroll to position [1205, 0]
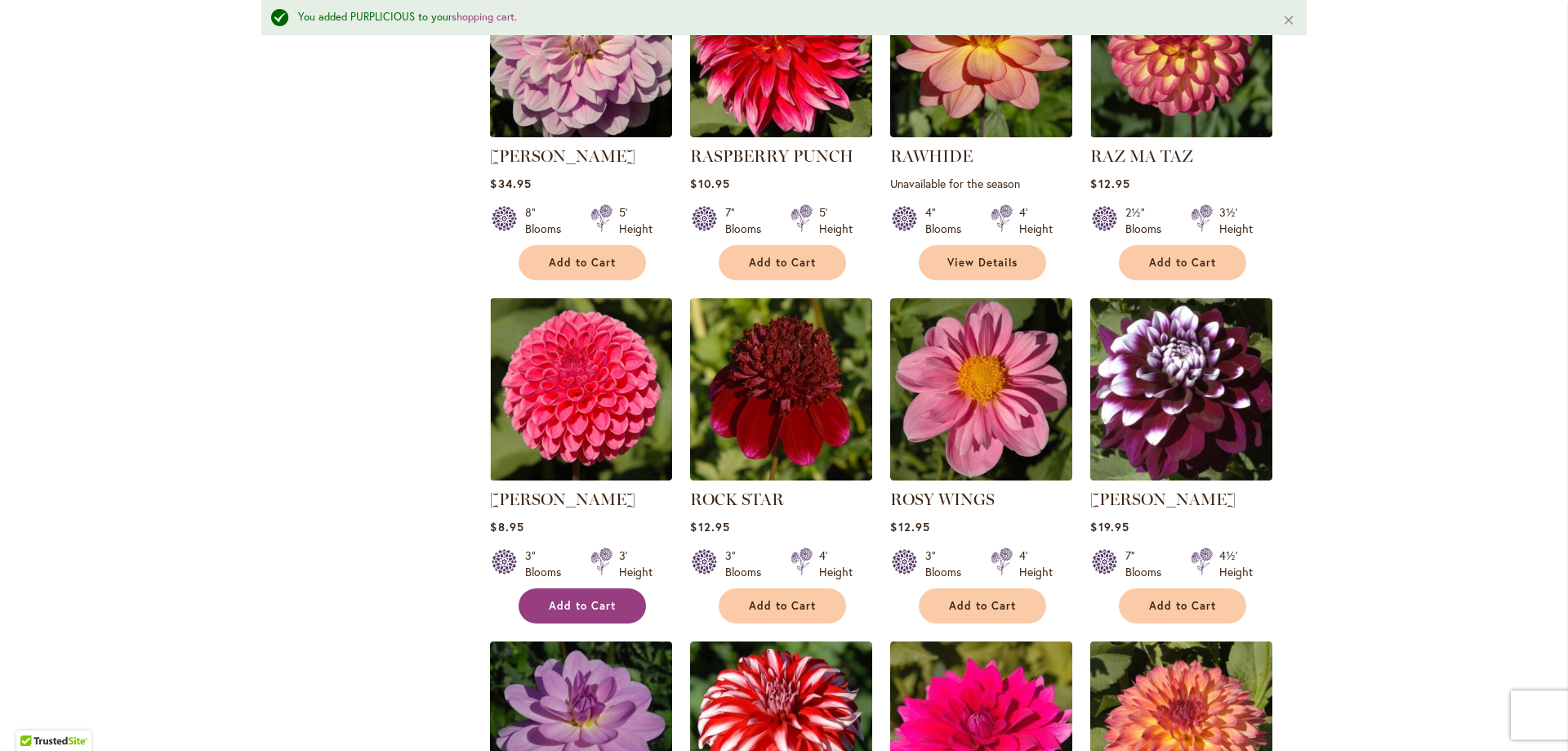
click at [551, 608] on span "Add to Cart" at bounding box center [582, 606] width 67 height 14
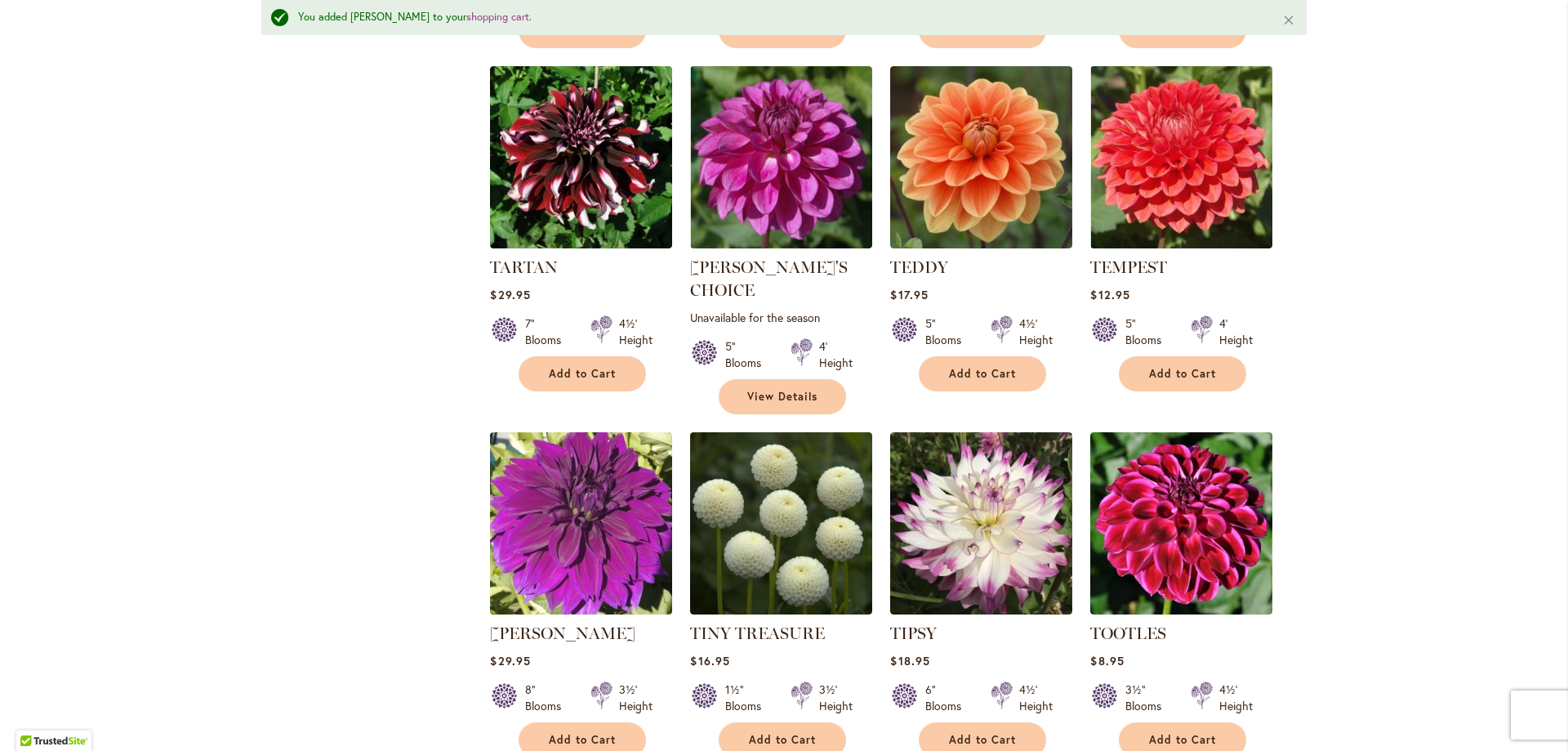
scroll to position [5291, 0]
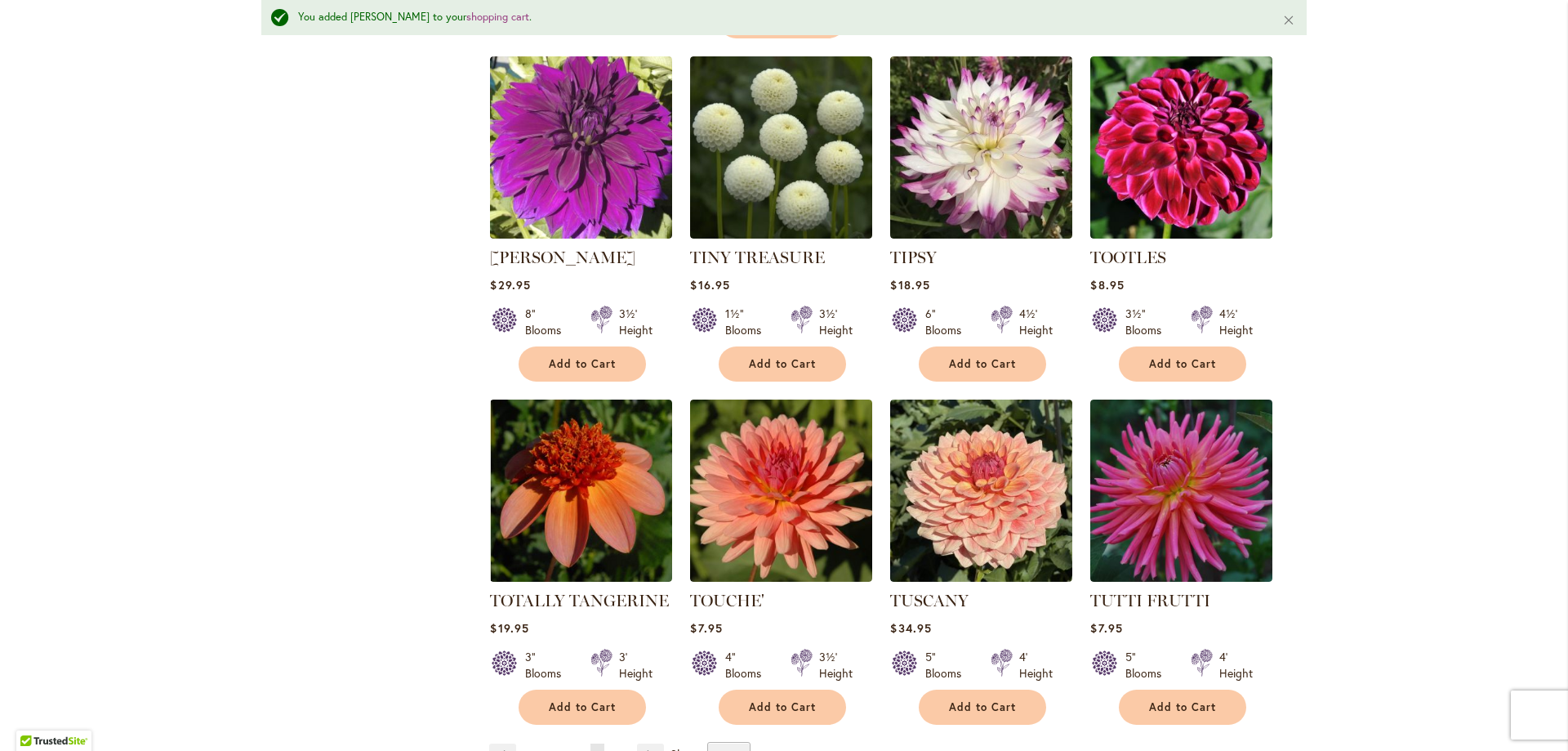
click at [615, 749] on span "7" at bounding box center [617, 755] width 5 height 13
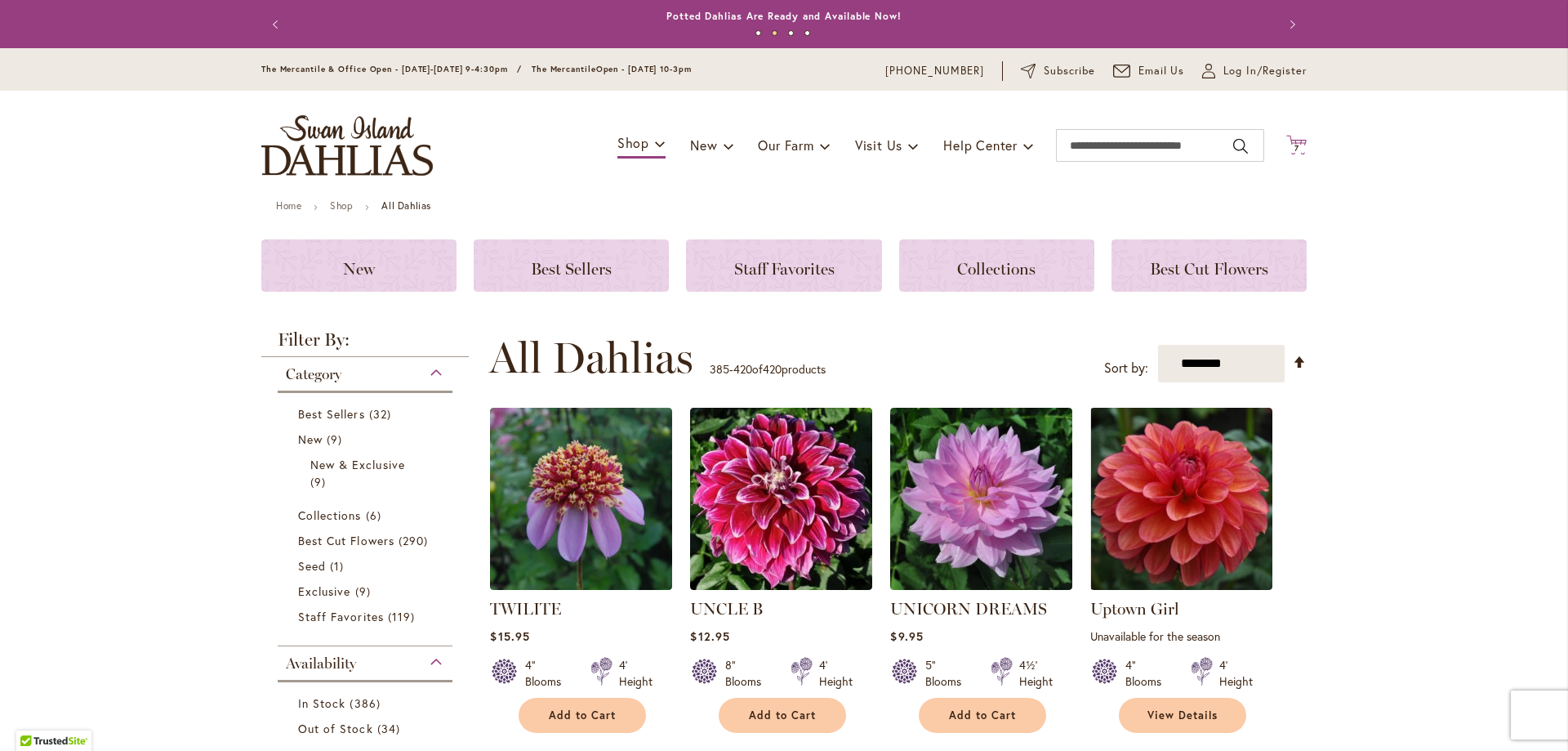
click at [1293, 142] on icon at bounding box center [1297, 144] width 20 height 19
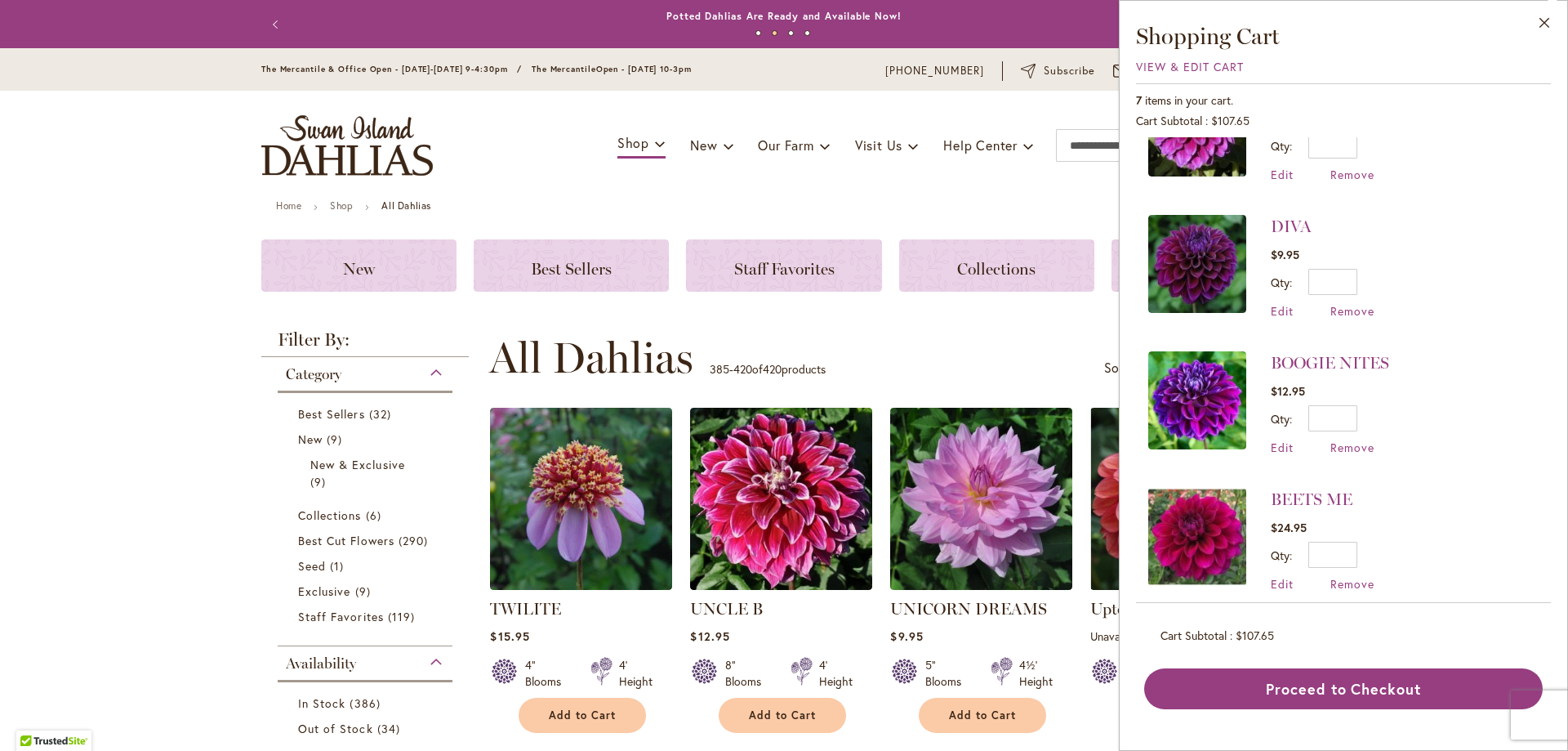
scroll to position [357, 0]
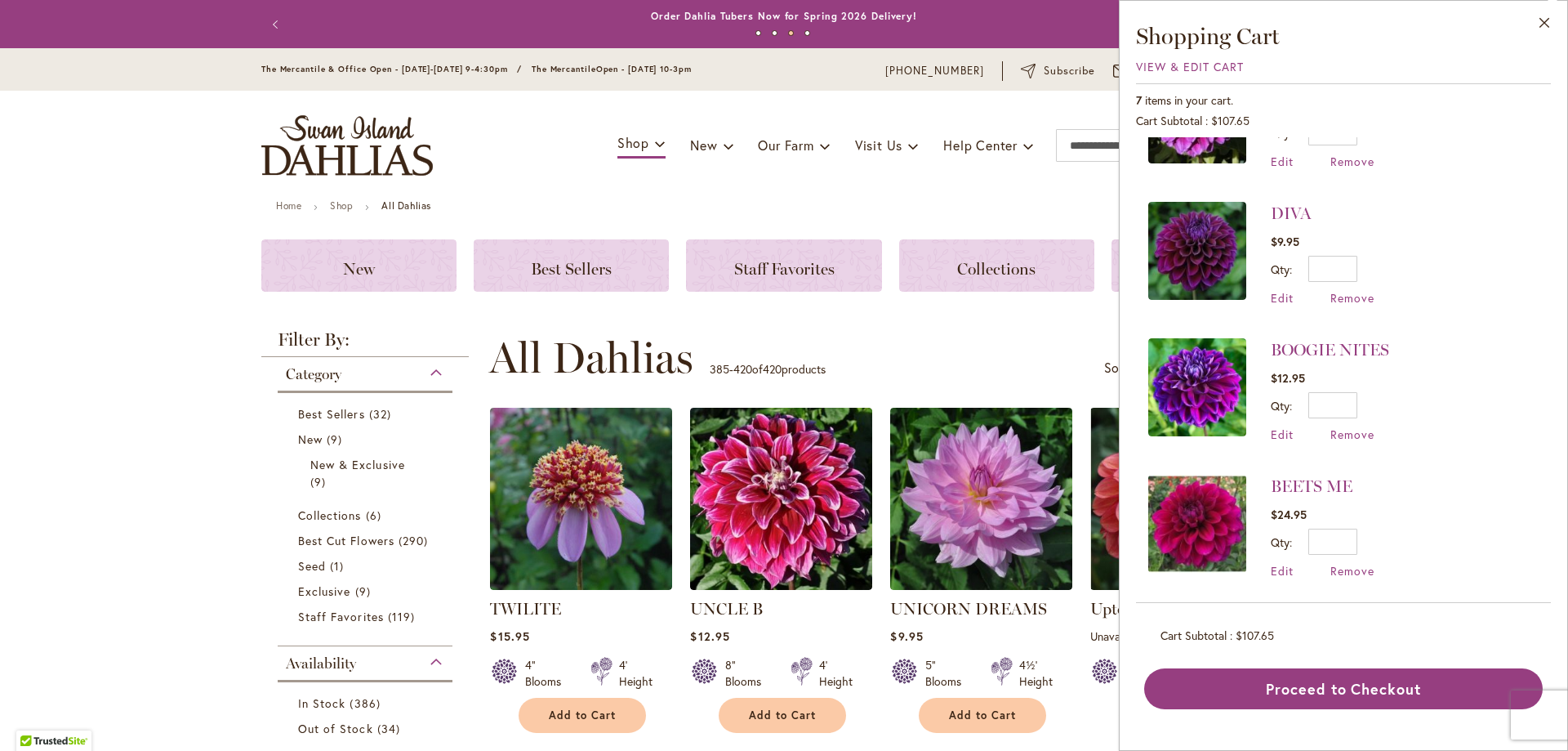
click at [1212, 394] on img at bounding box center [1197, 387] width 98 height 98
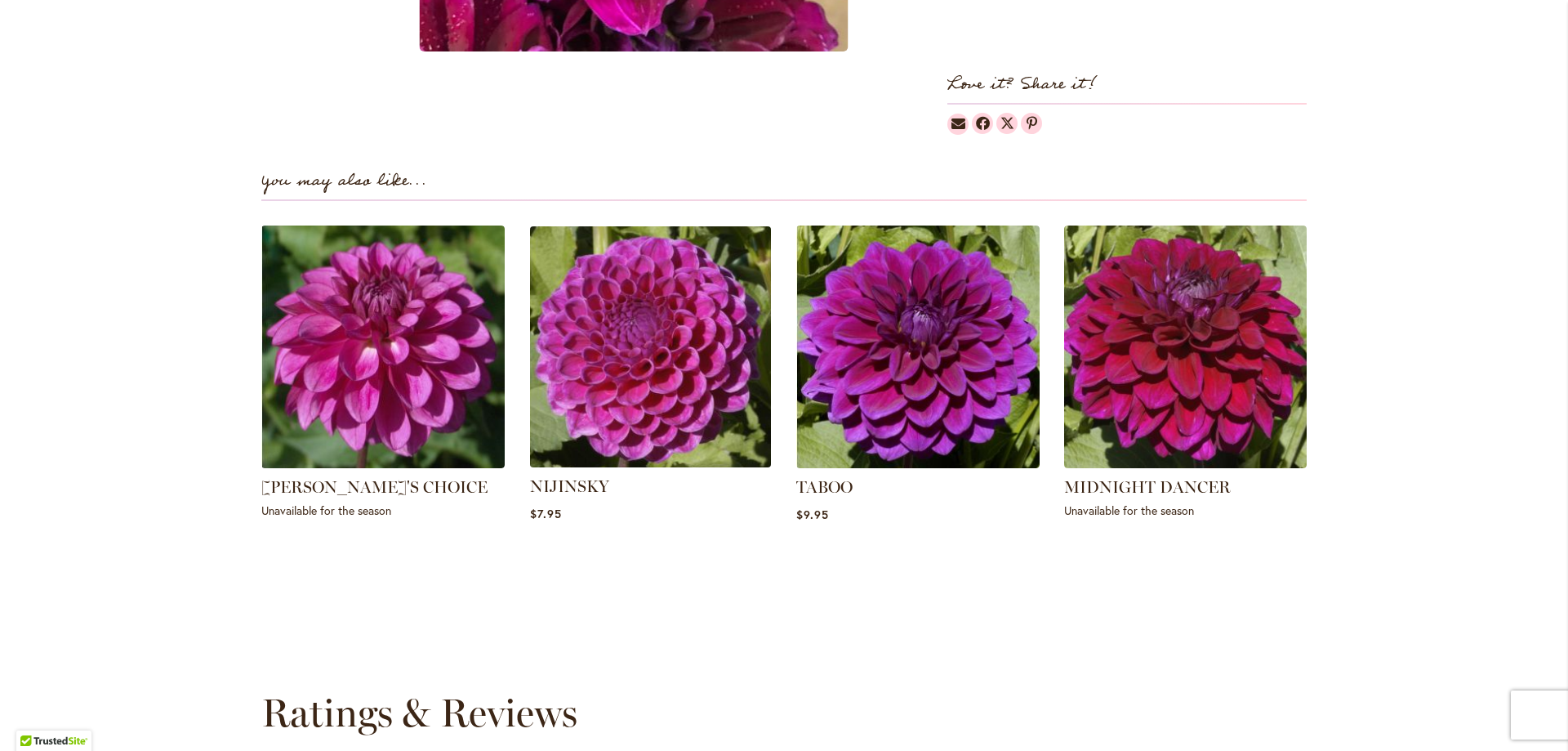
scroll to position [1144, 0]
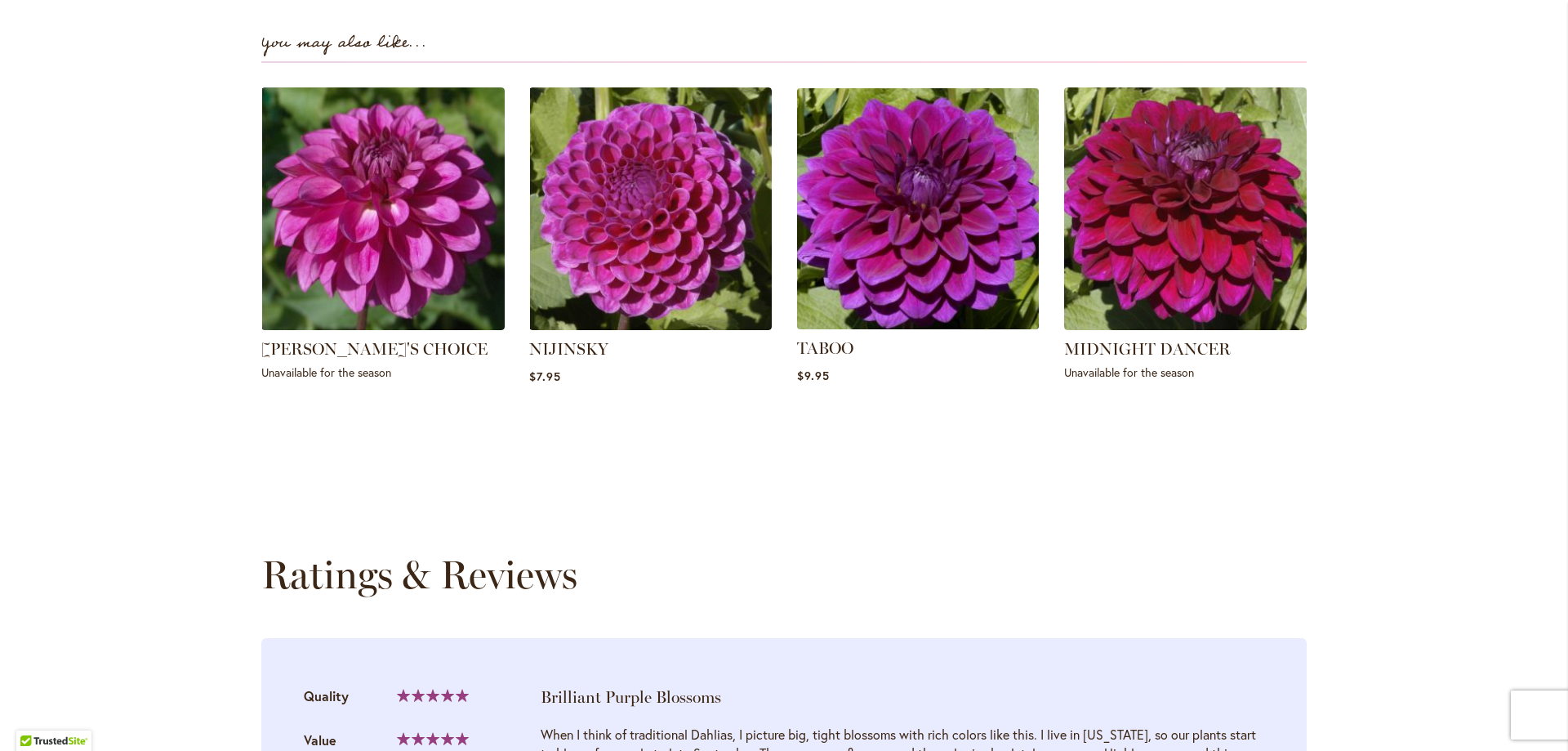
click at [968, 165] on img at bounding box center [919, 208] width 253 height 253
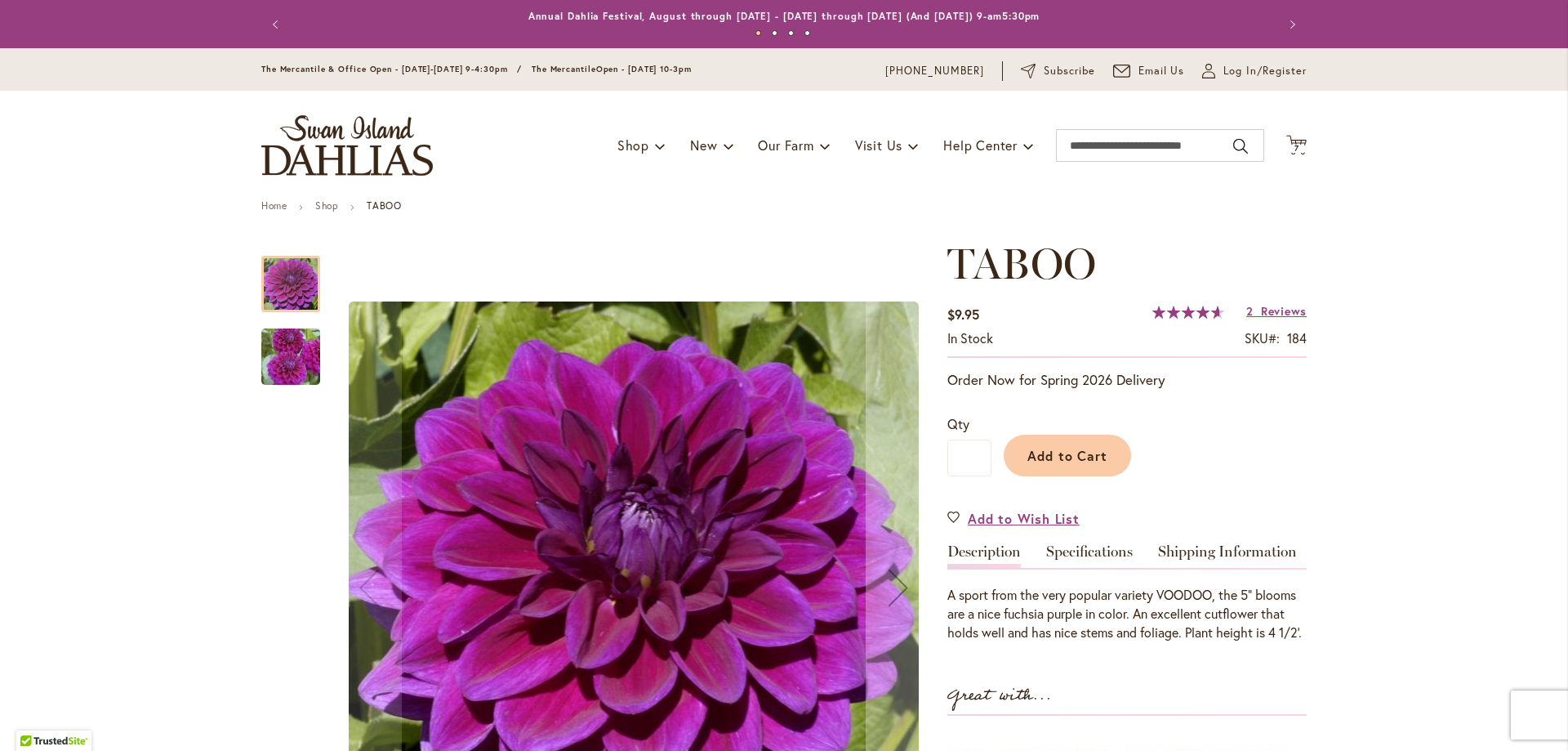
click at [300, 297] on div at bounding box center [291, 284] width 59 height 56
click at [306, 285] on div at bounding box center [291, 284] width 59 height 56
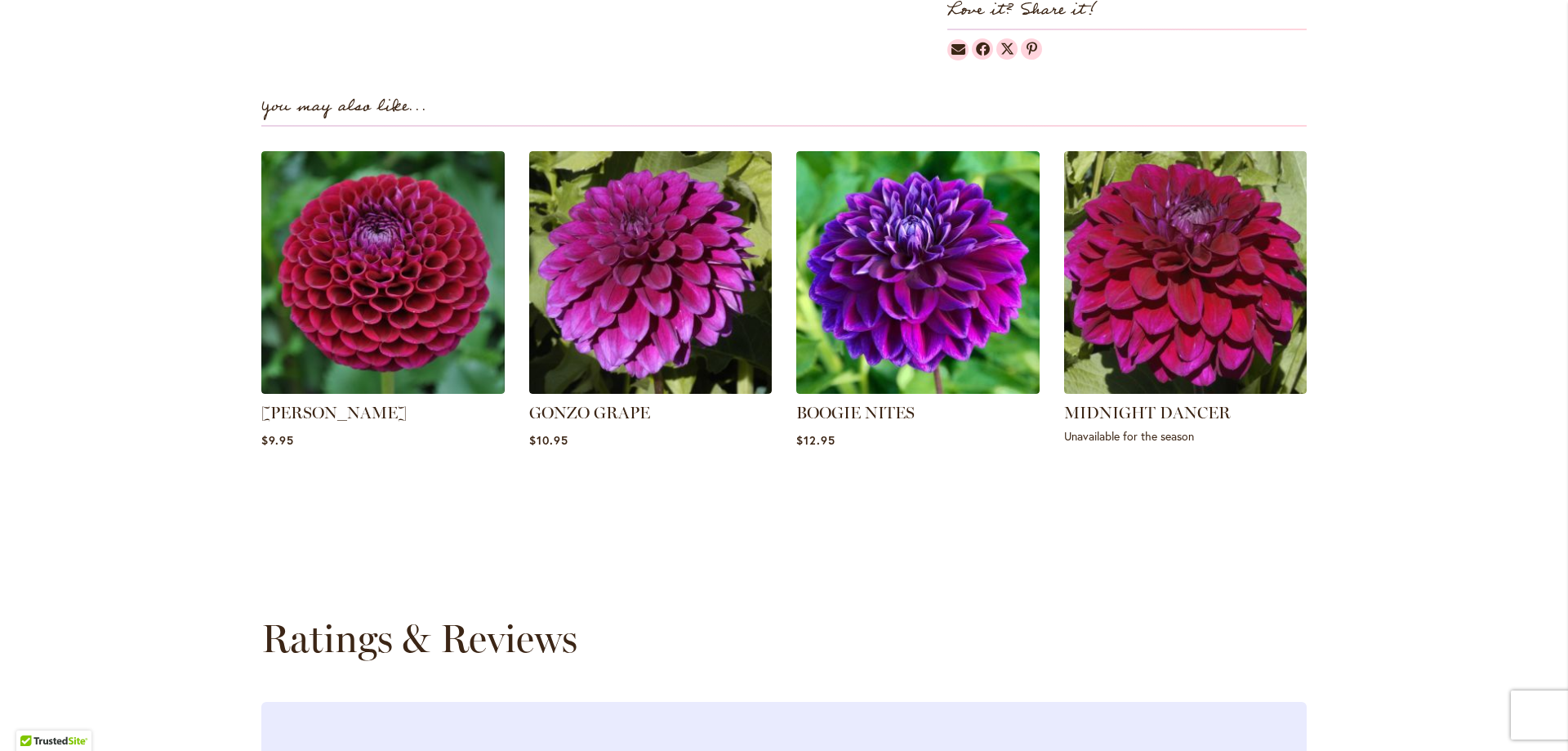
scroll to position [1062, 0]
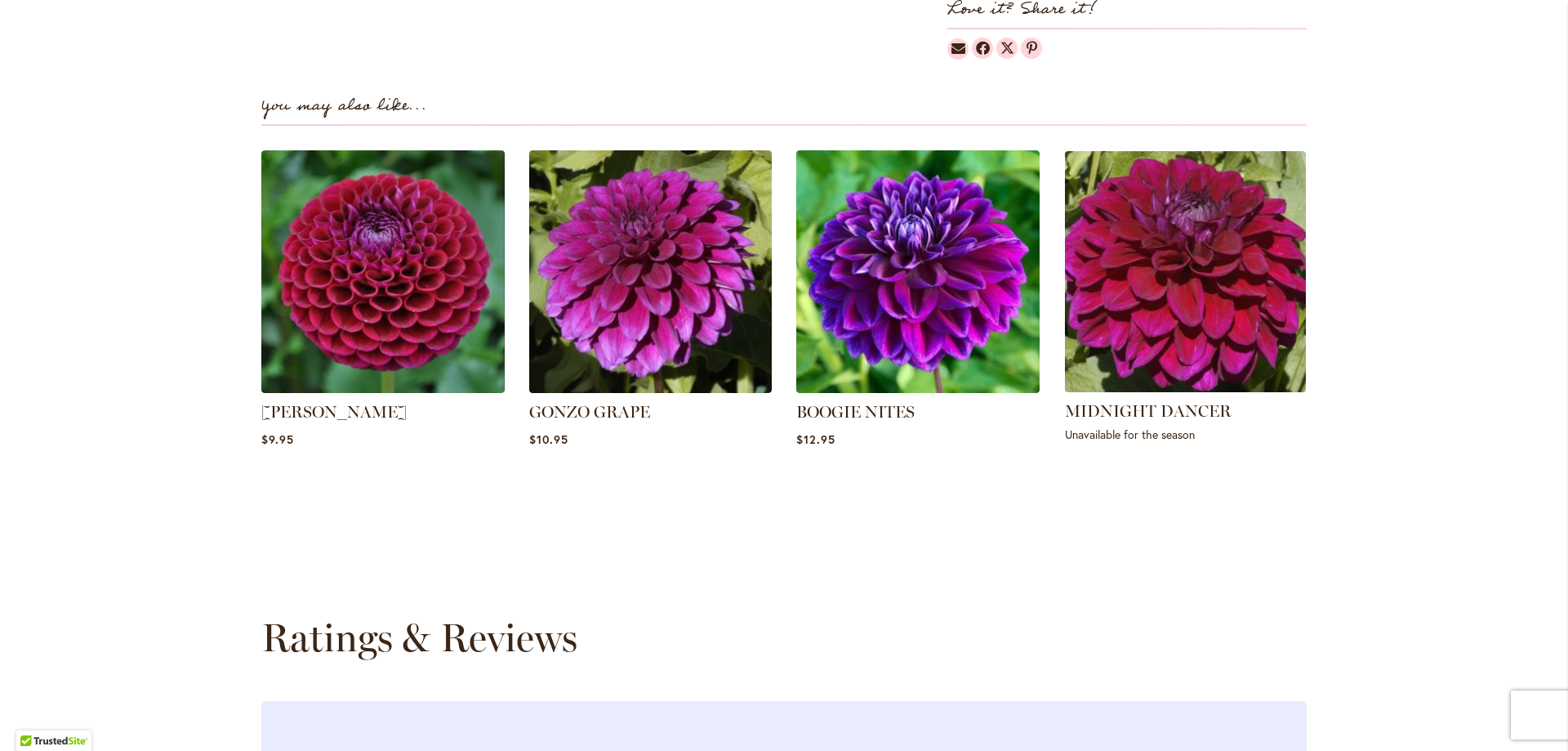
click at [1228, 331] on img at bounding box center [1185, 271] width 253 height 253
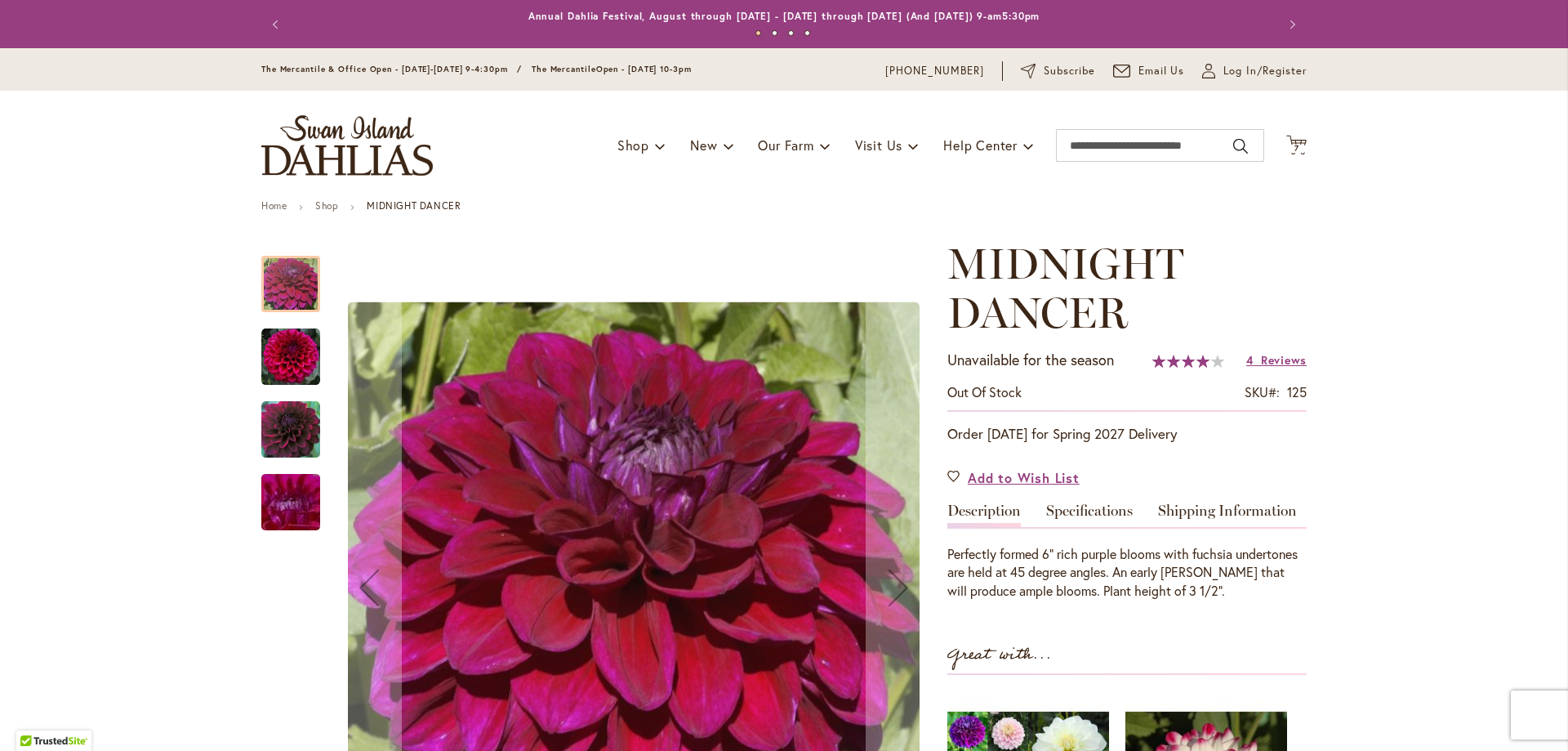
click at [283, 355] on img "Midnight Dancer" at bounding box center [291, 357] width 59 height 59
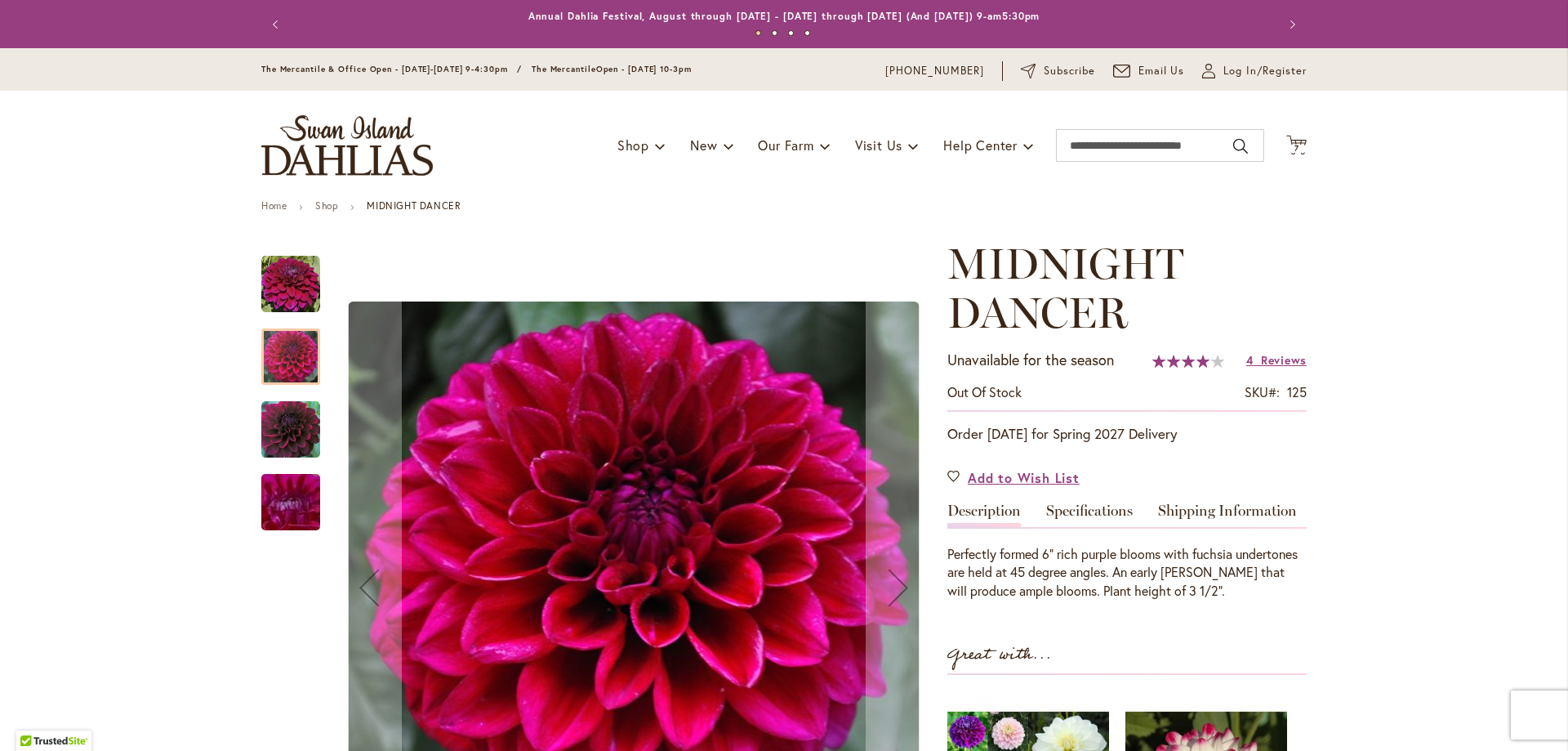
click at [304, 446] on img "Midnight Dancer" at bounding box center [291, 430] width 59 height 59
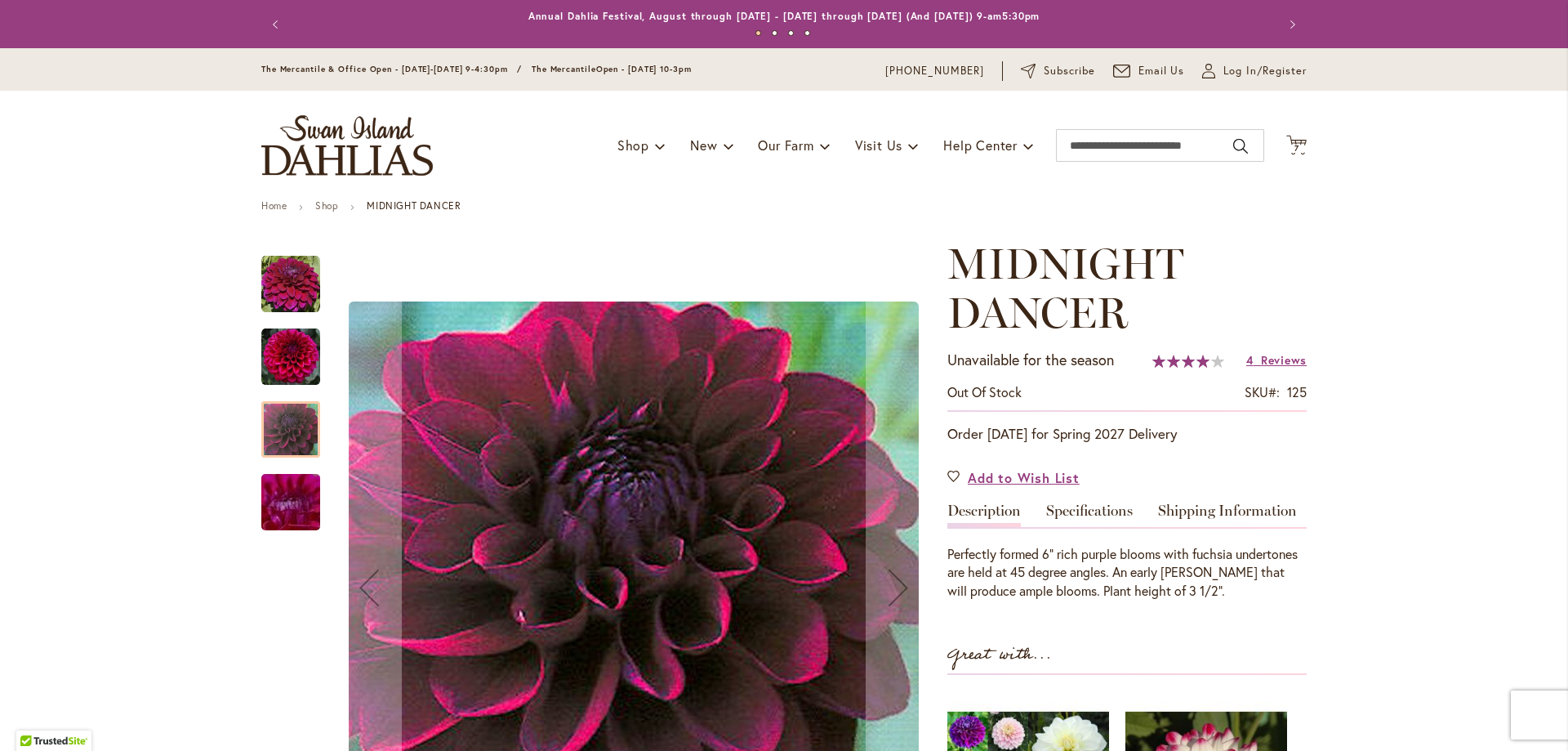
drag, startPoint x: 314, startPoint y: 507, endPoint x: 304, endPoint y: 513, distance: 11.7
click at [310, 508] on img "Midnight Dancer" at bounding box center [291, 502] width 117 height 88
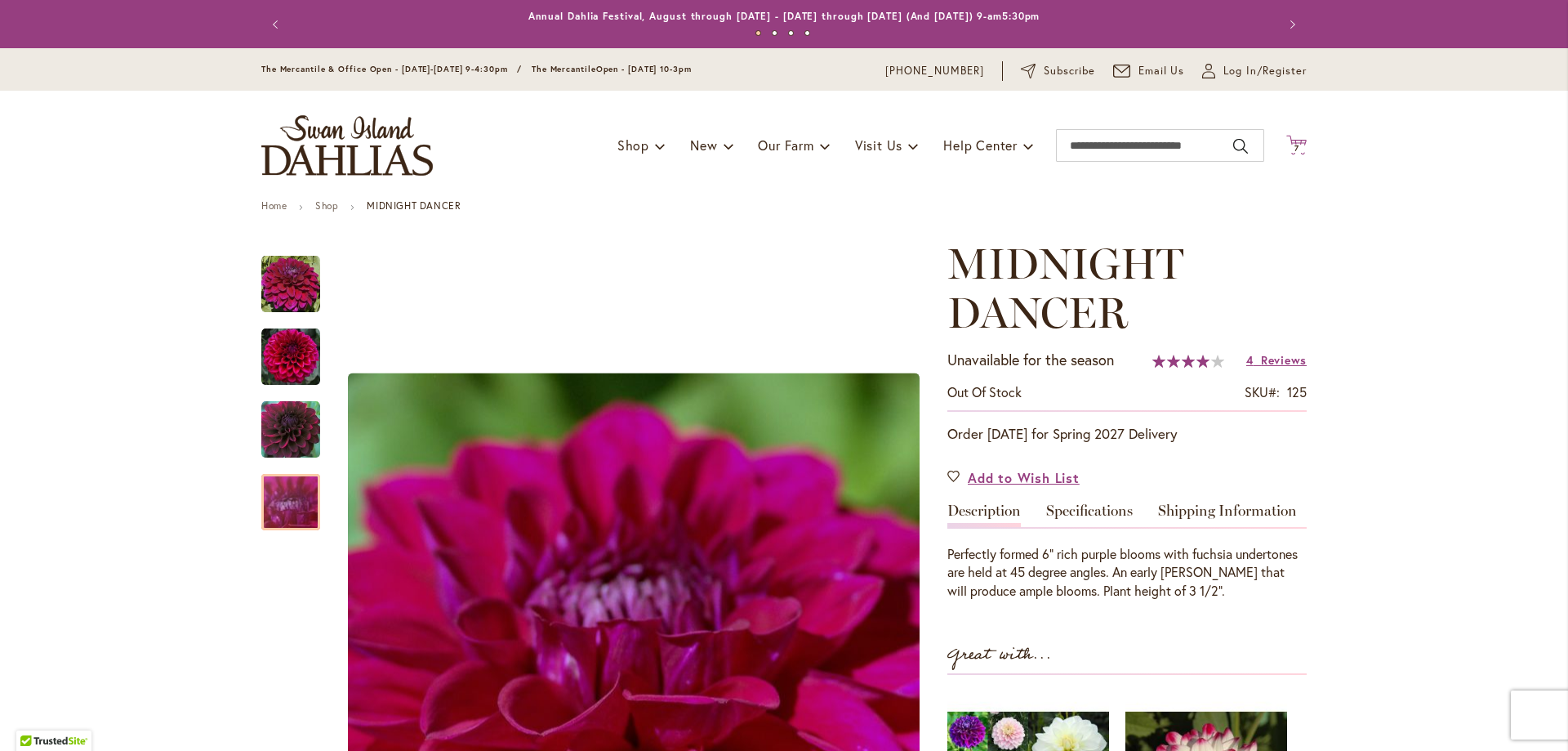
click at [1295, 140] on icon at bounding box center [1297, 144] width 20 height 19
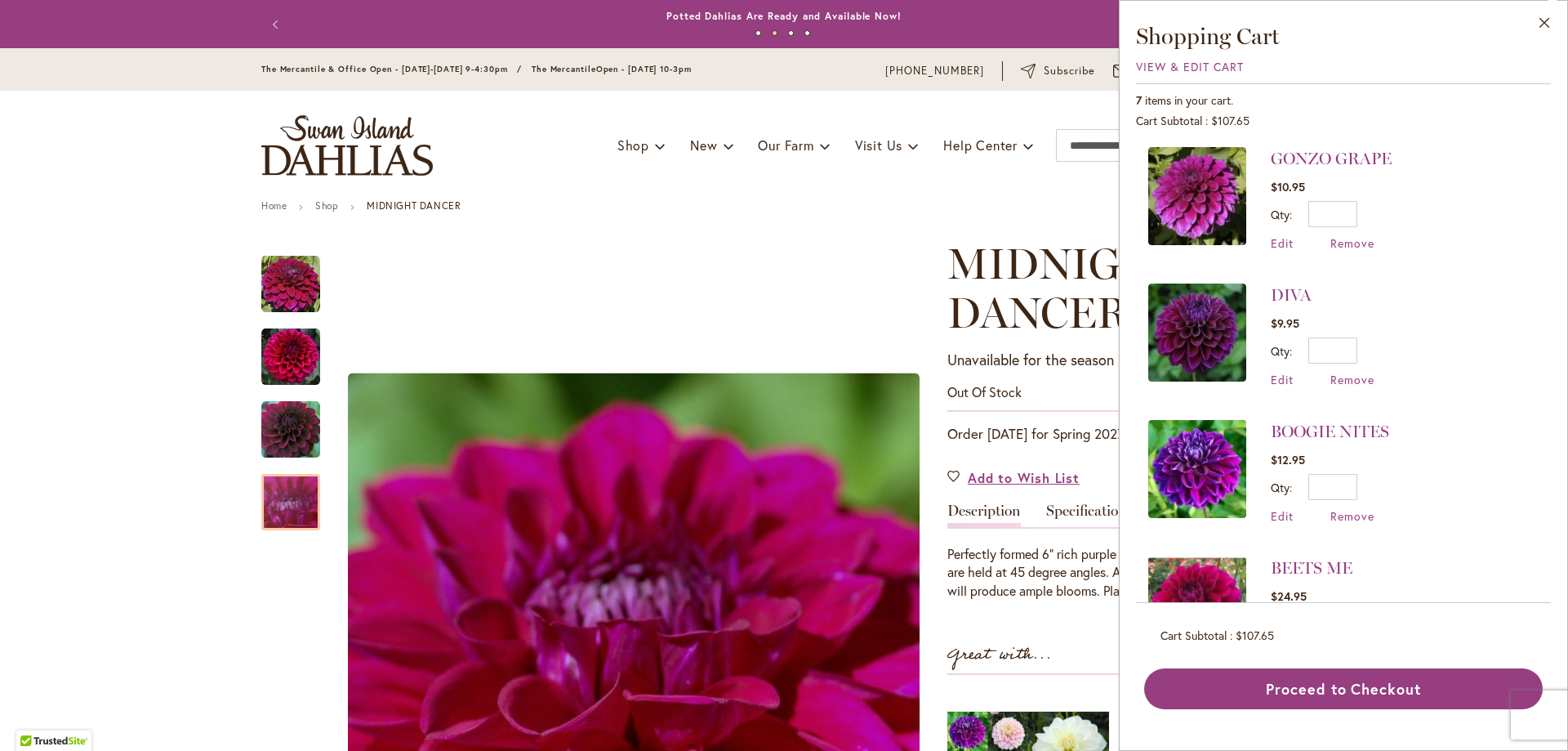
scroll to position [326, 0]
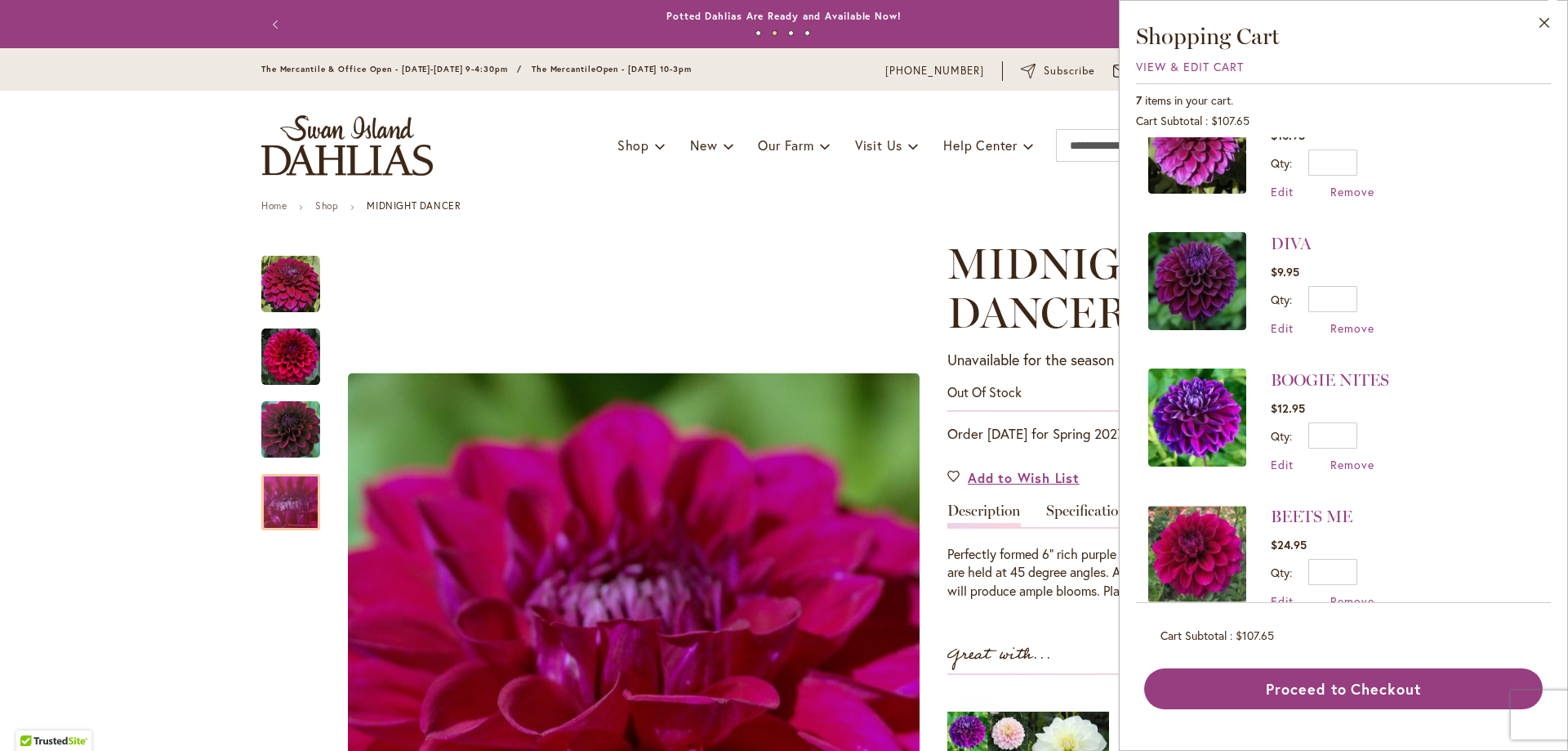
click at [1199, 258] on img at bounding box center [1197, 281] width 98 height 98
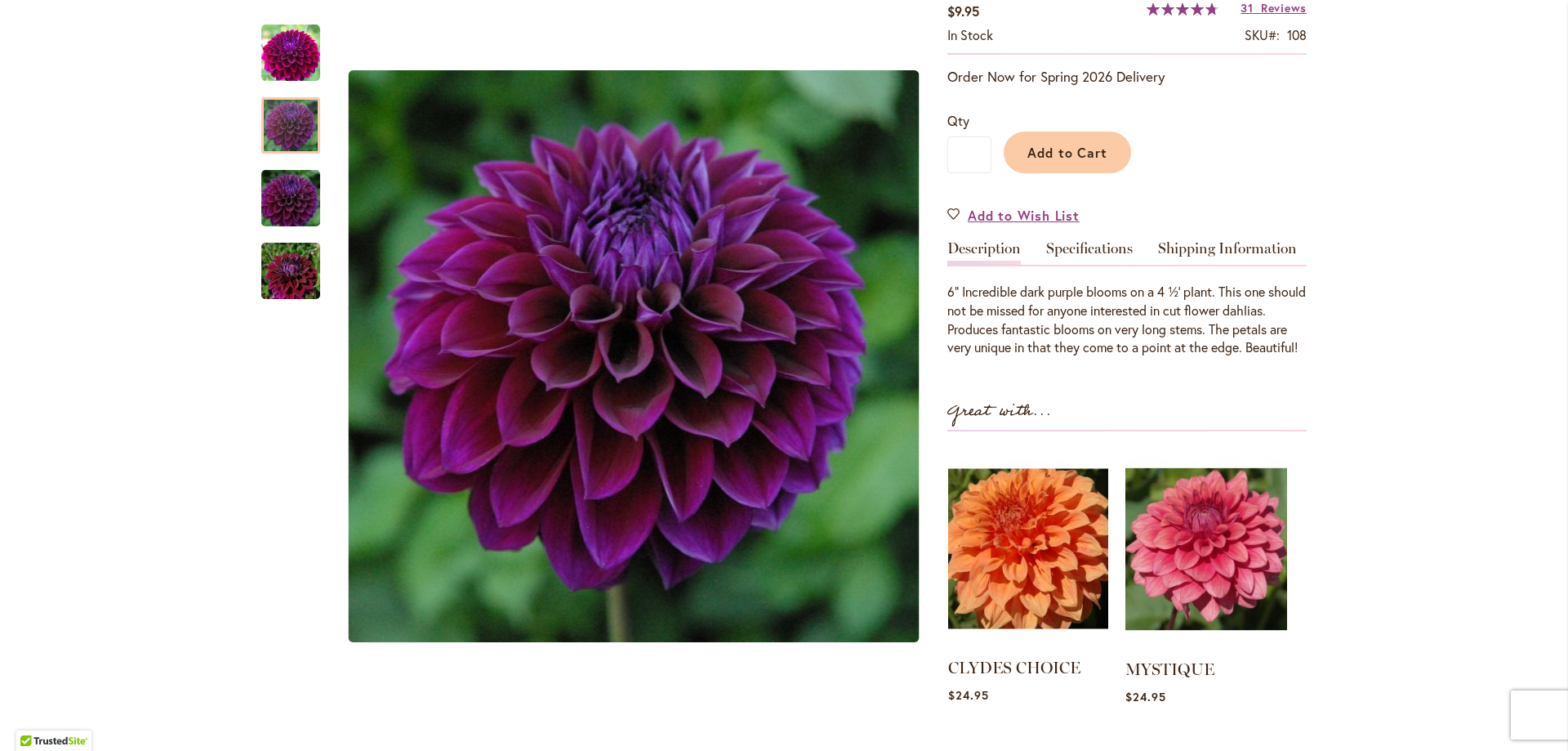
scroll to position [326, 0]
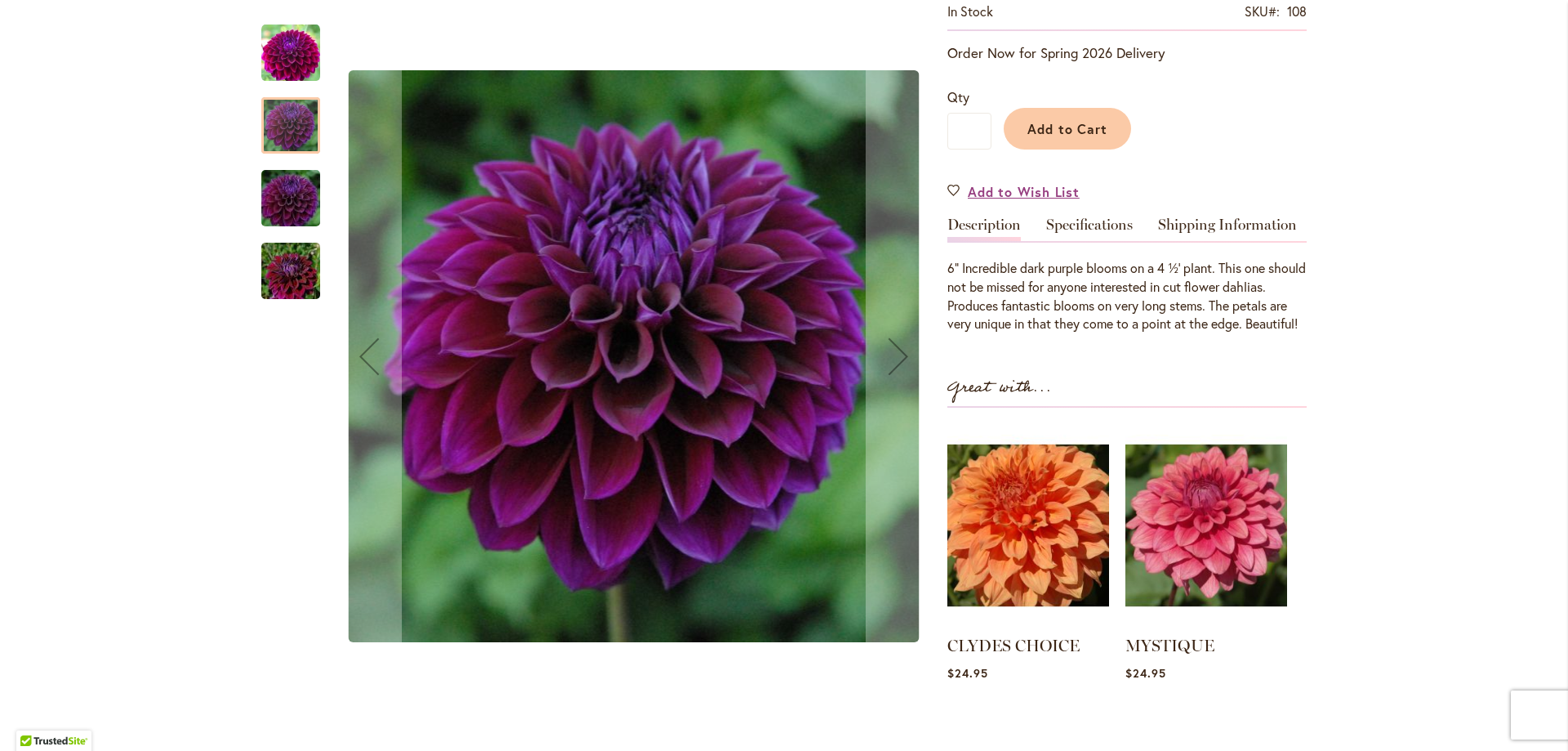
click at [273, 201] on img "Diva" at bounding box center [291, 198] width 117 height 78
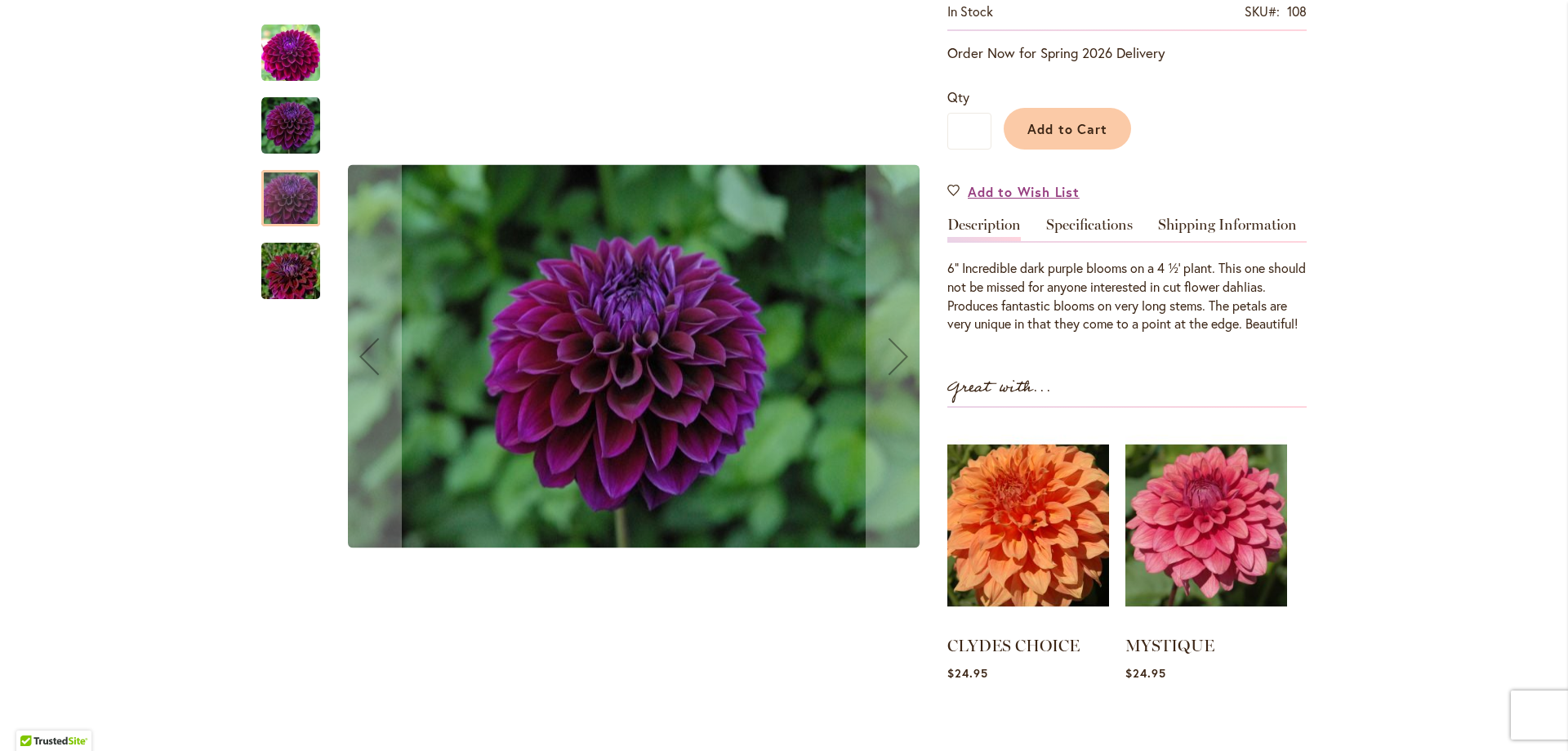
click at [282, 255] on img "Diva" at bounding box center [291, 271] width 117 height 78
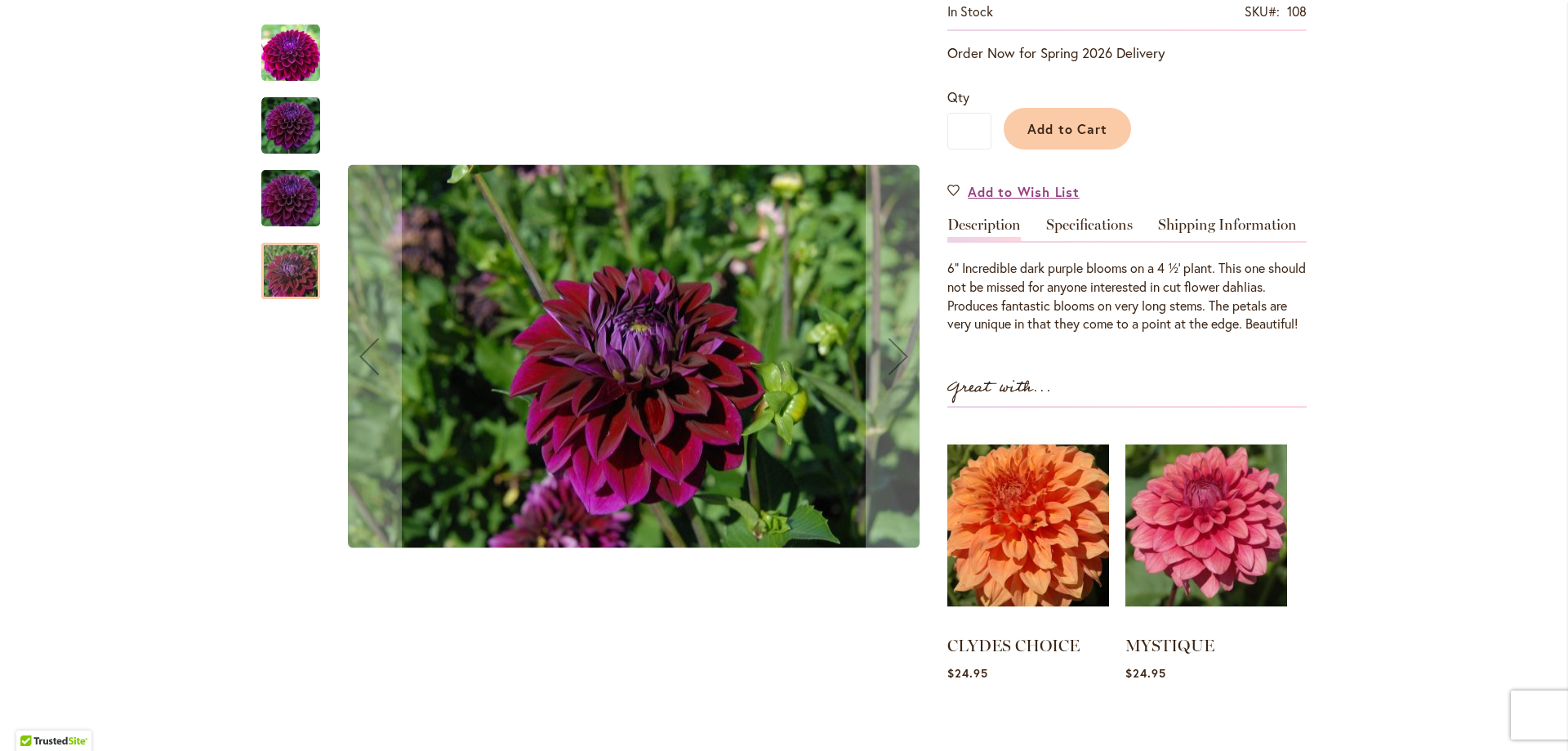
click at [293, 117] on img "Diva" at bounding box center [291, 126] width 59 height 59
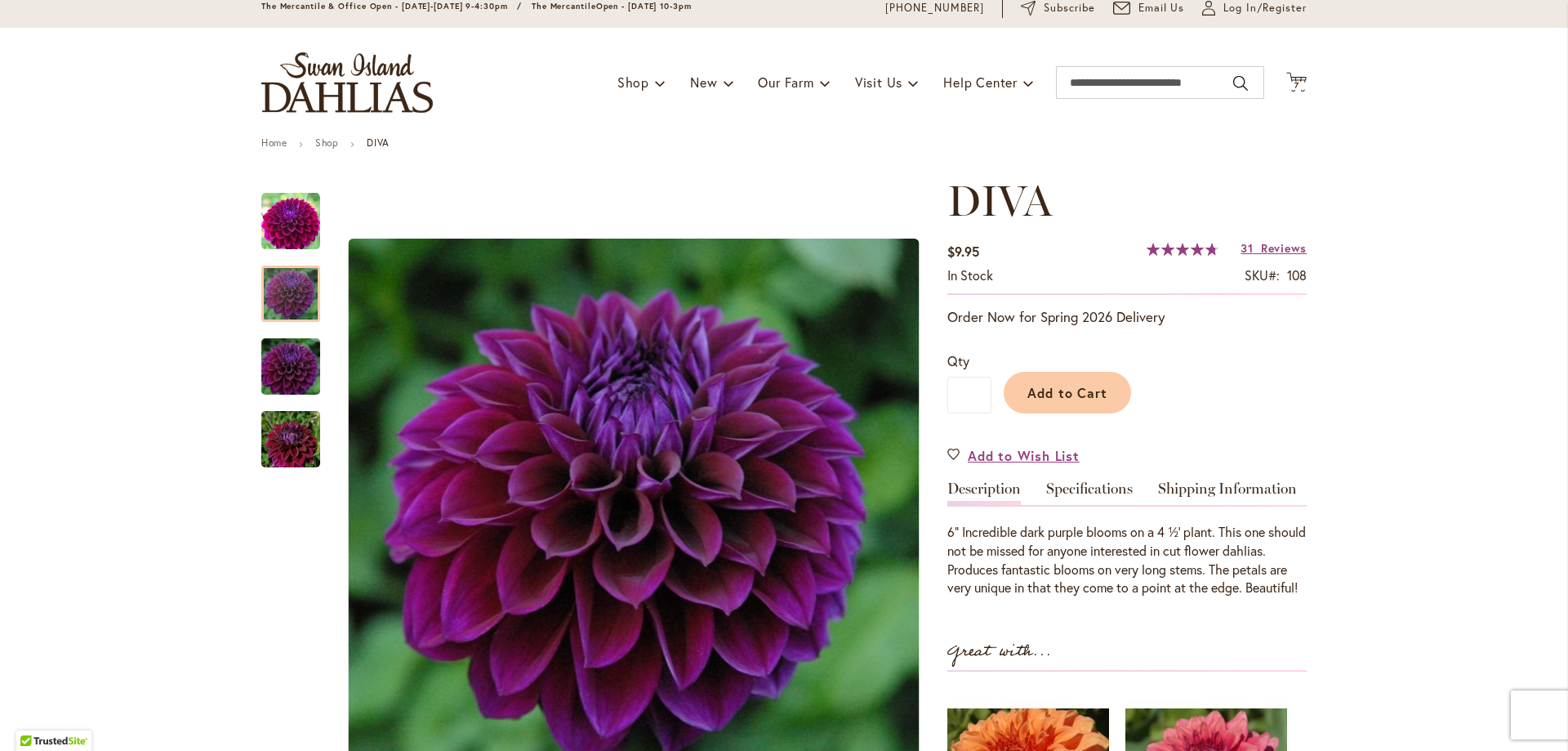
scroll to position [0, 0]
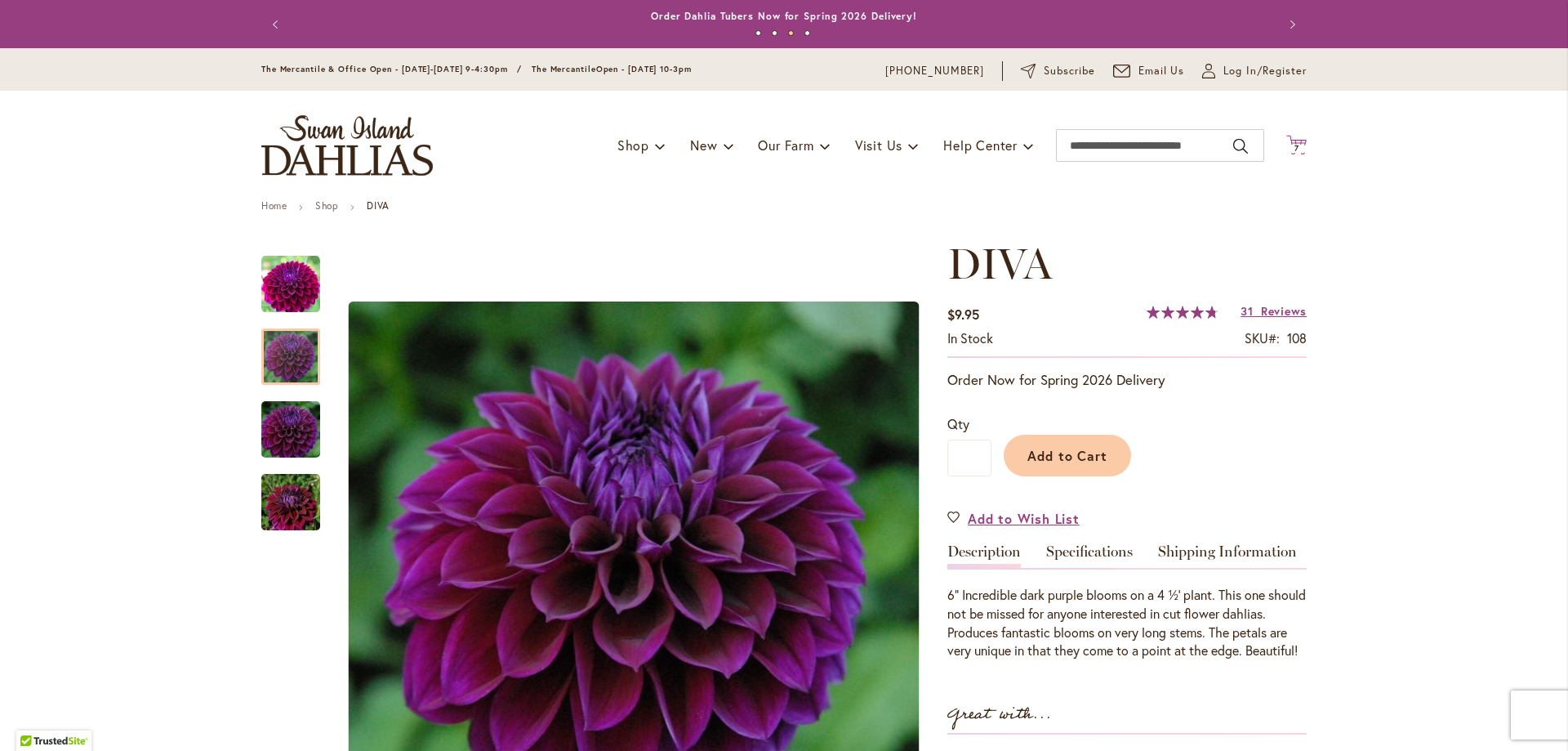
click at [1295, 146] on span "7" at bounding box center [1297, 148] width 5 height 11
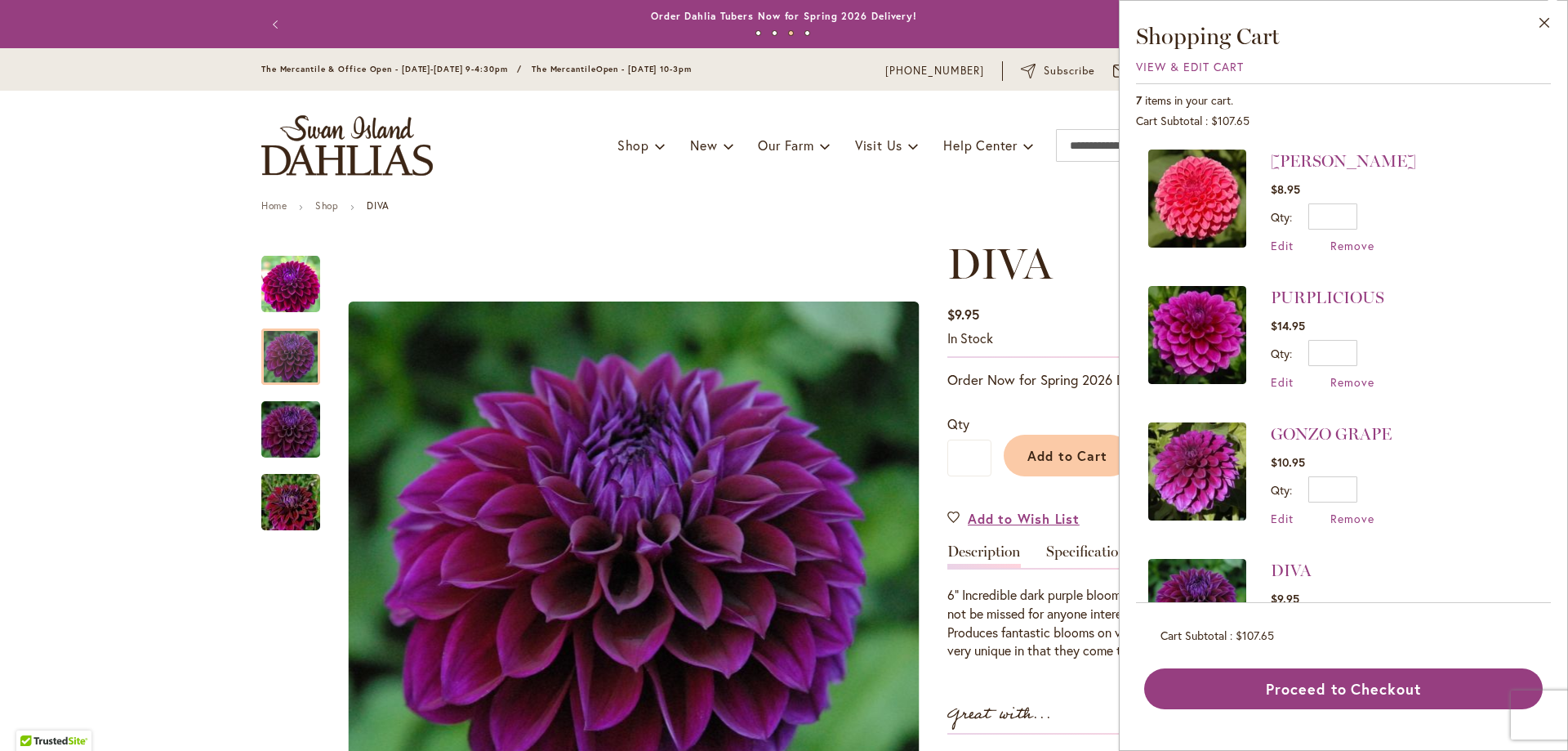
scroll to position [164, 0]
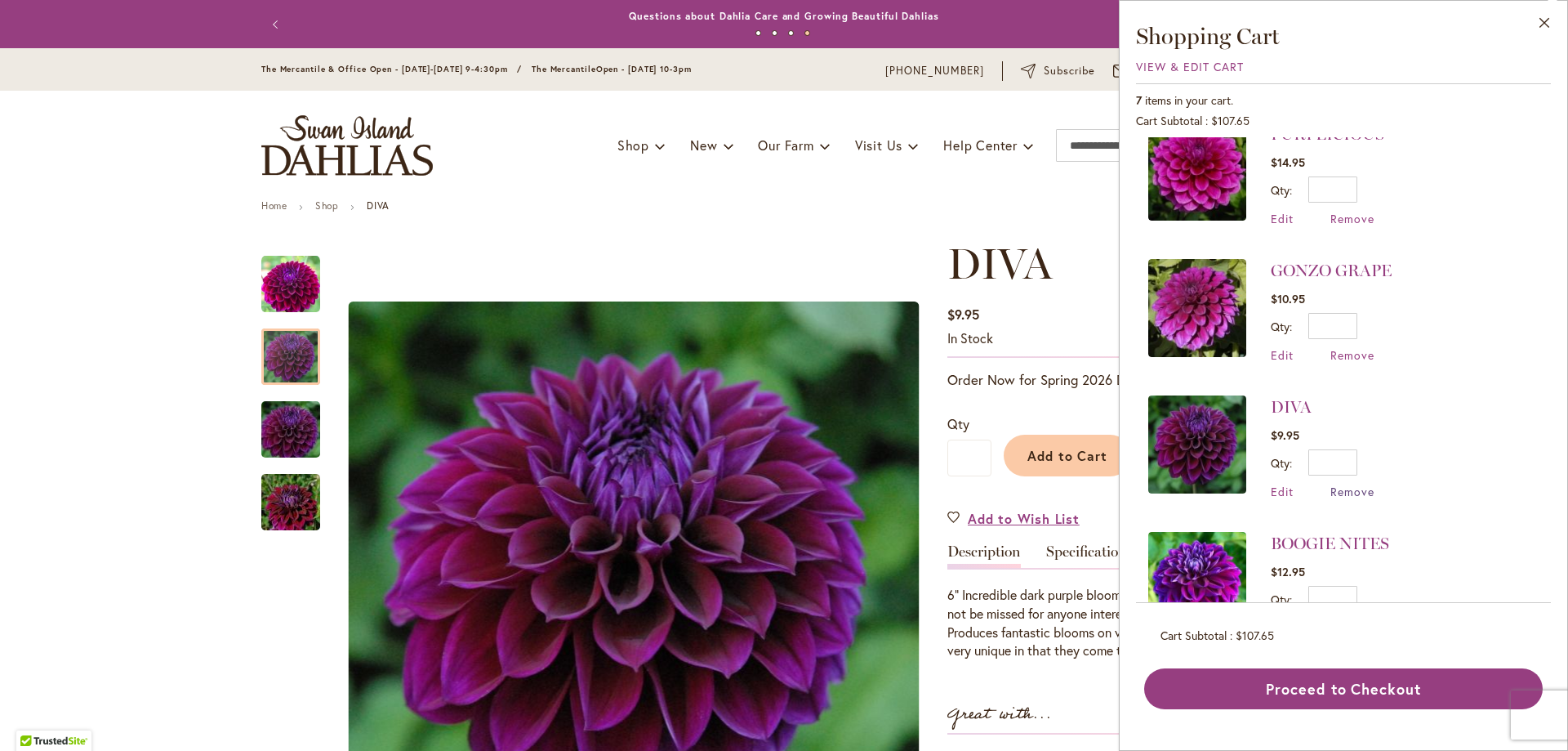
click at [1357, 490] on span "Remove" at bounding box center [1352, 491] width 44 height 16
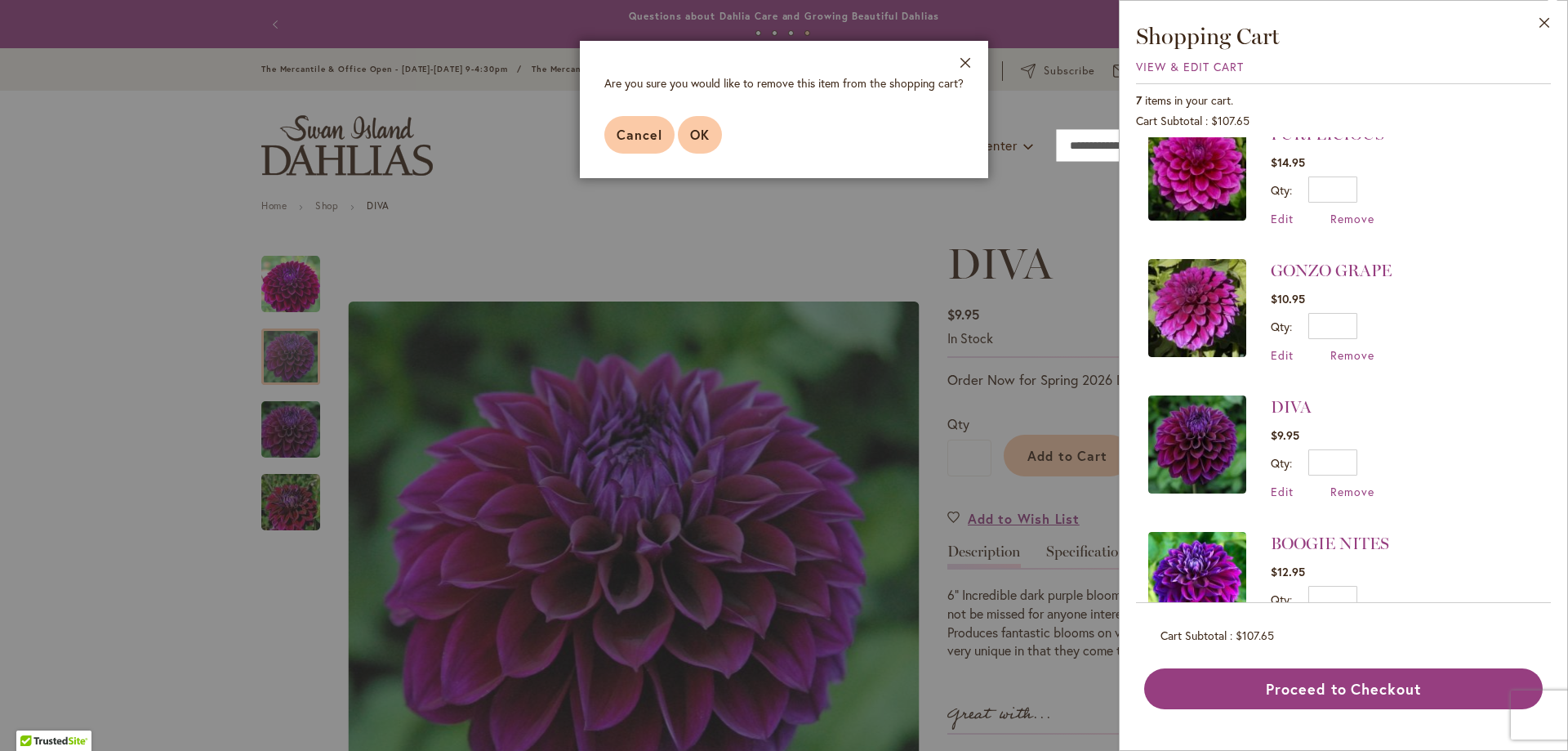
click at [693, 140] on span "OK" at bounding box center [700, 134] width 19 height 17
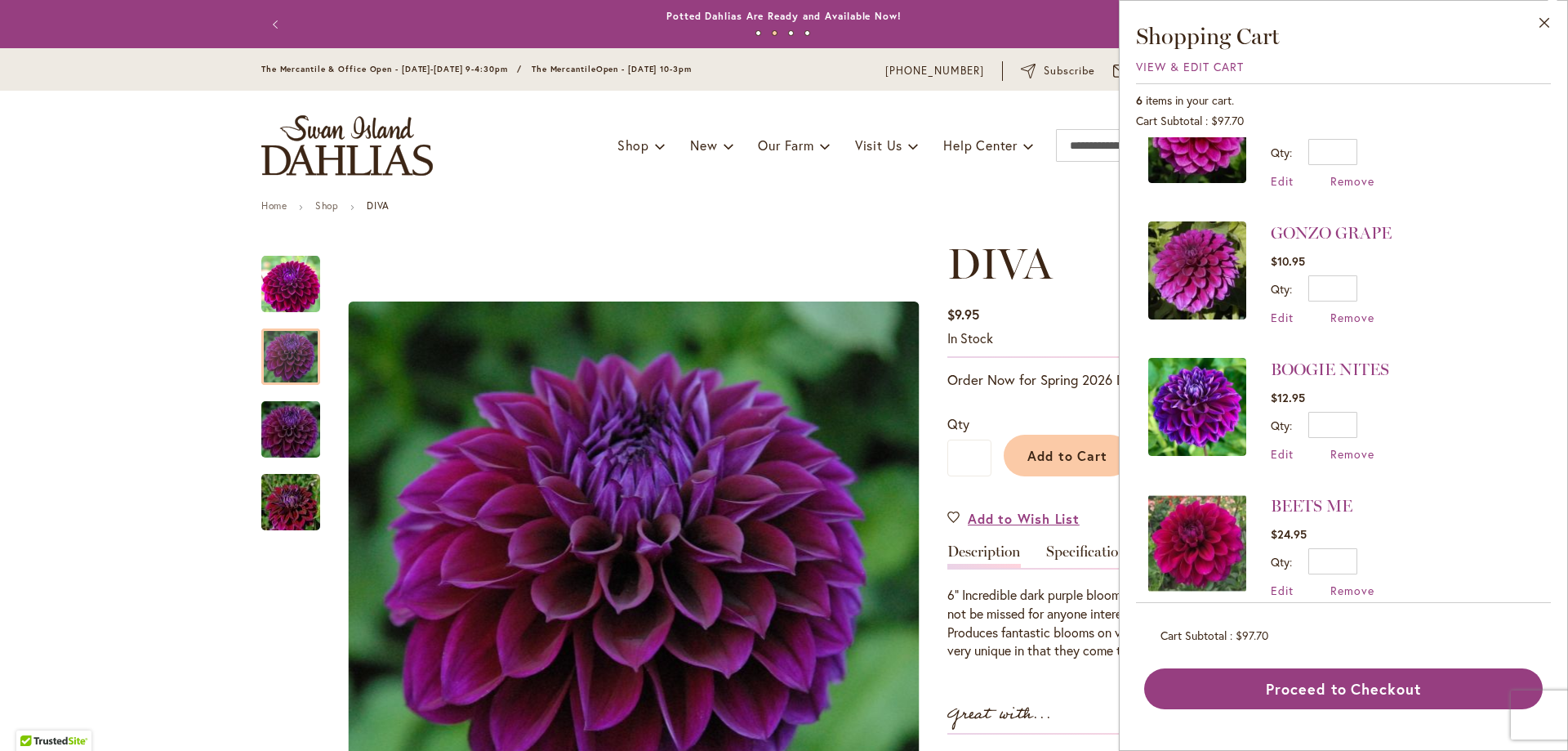
scroll to position [222, 0]
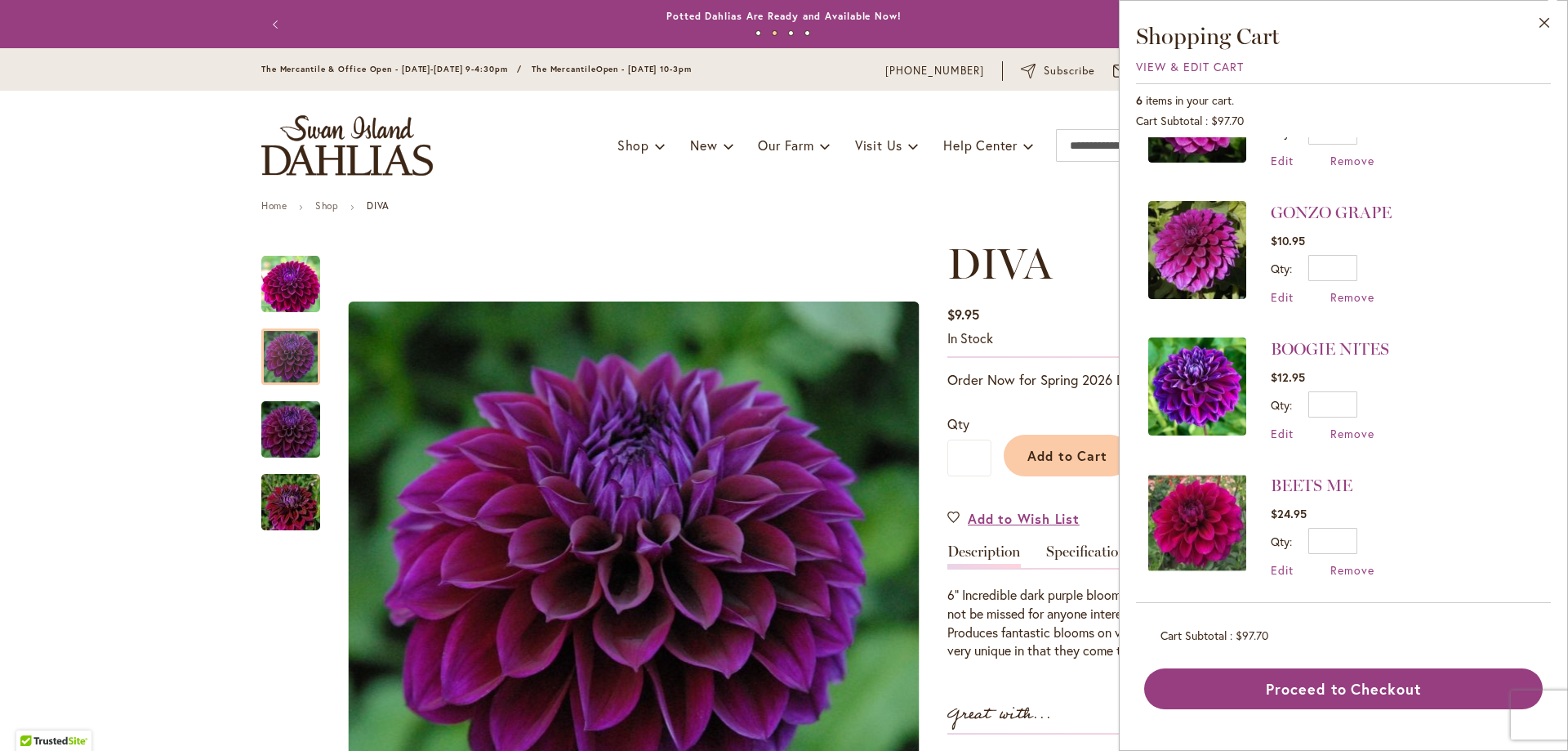
click at [1227, 514] on img at bounding box center [1197, 523] width 98 height 98
